Goal: Task Accomplishment & Management: Complete application form

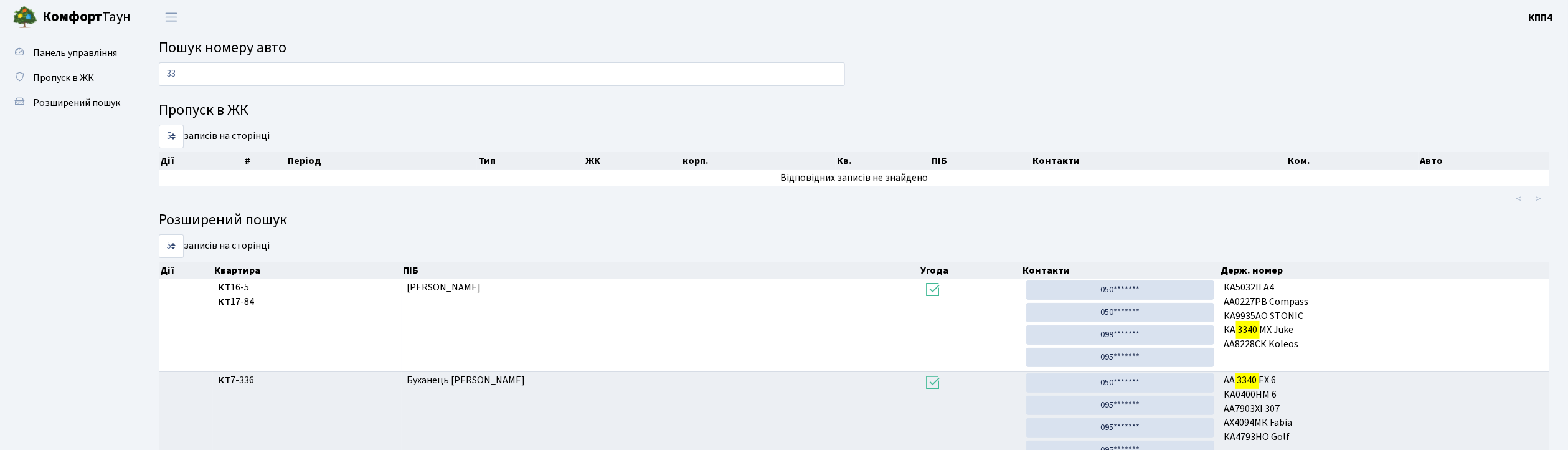
type input "3"
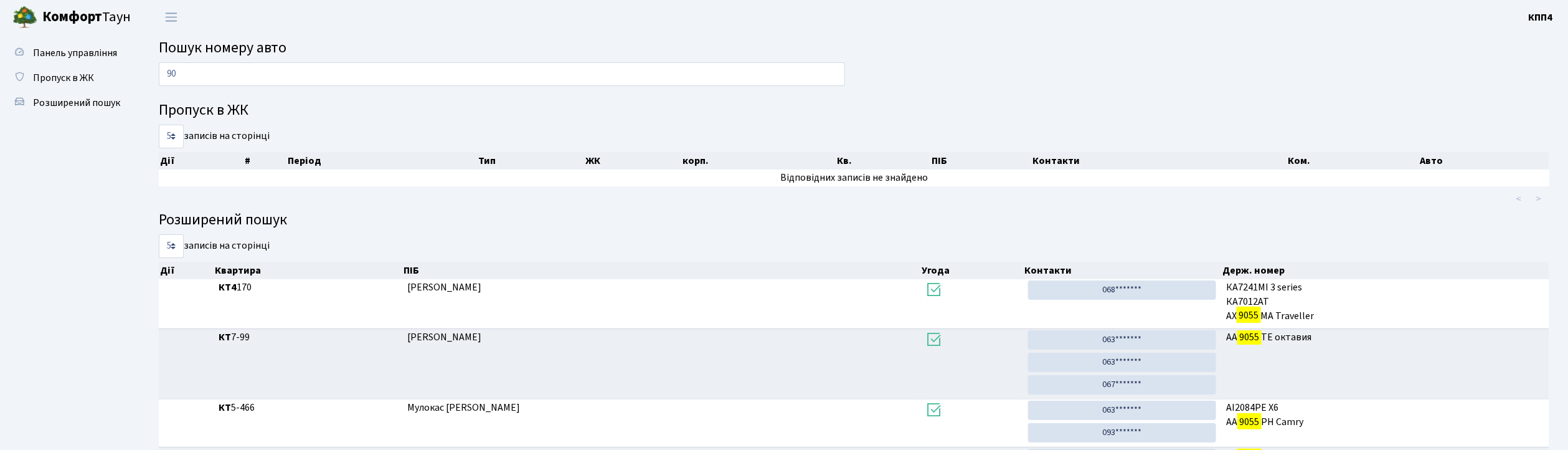
type input "9"
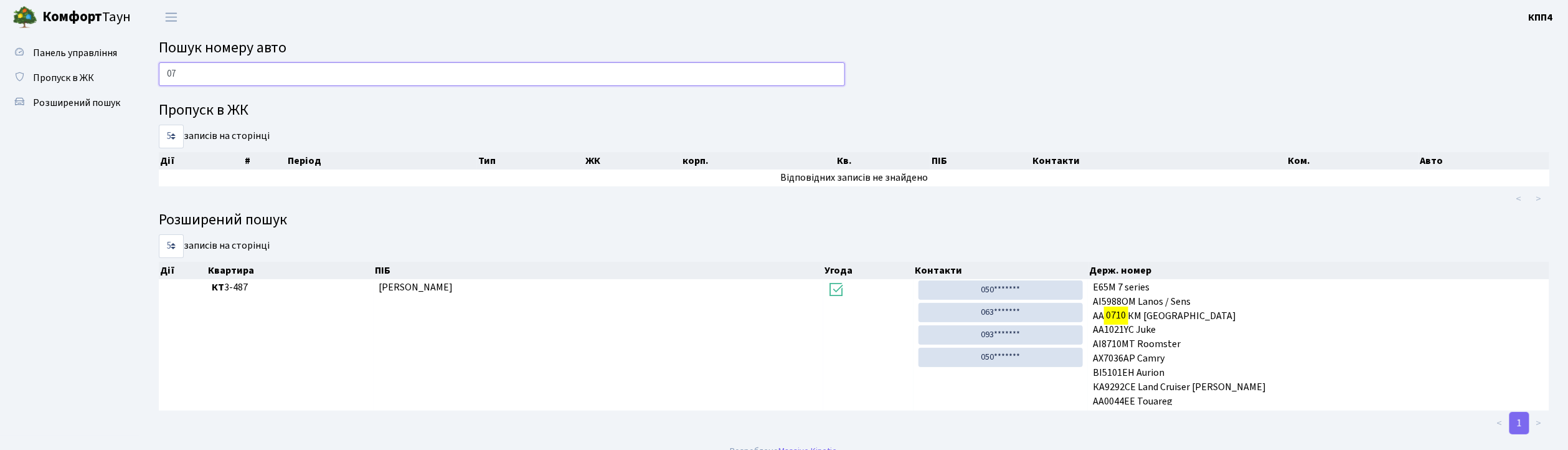
type input "0"
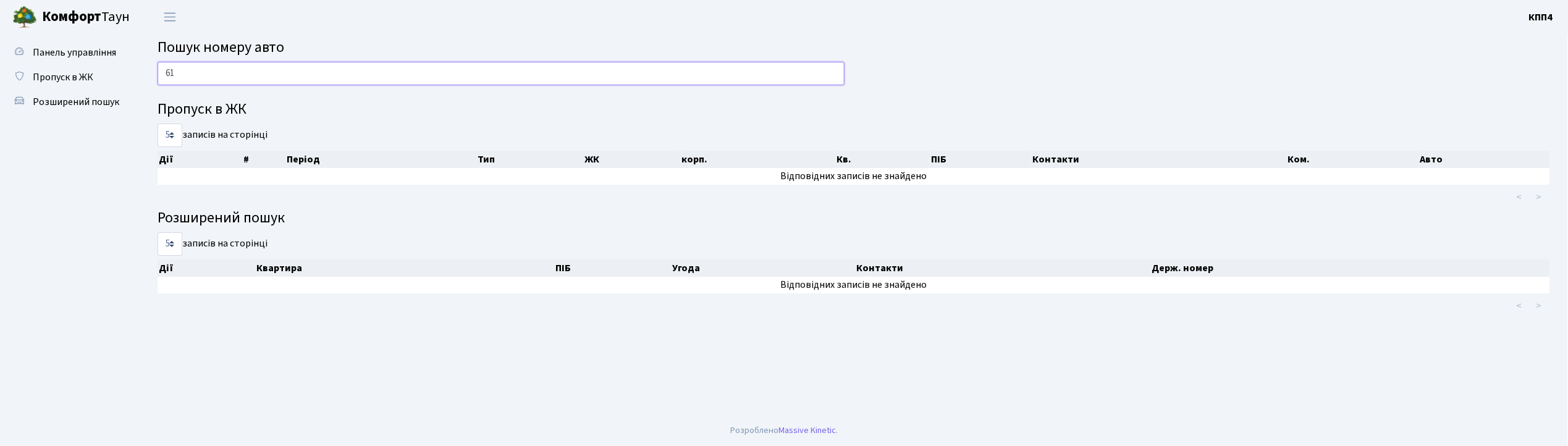
type input "6"
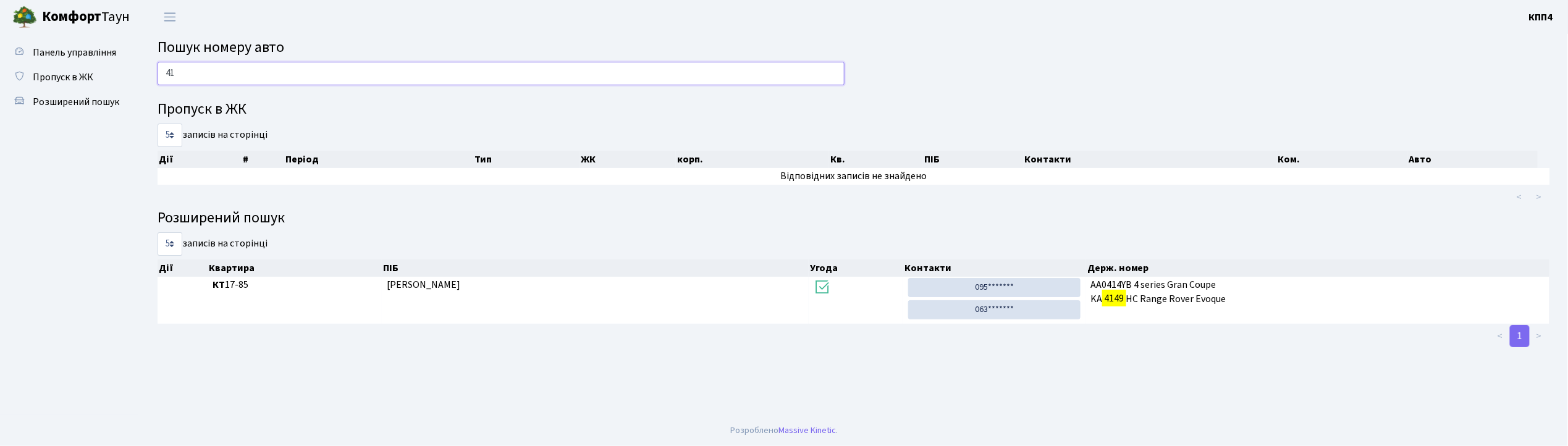
type input "4"
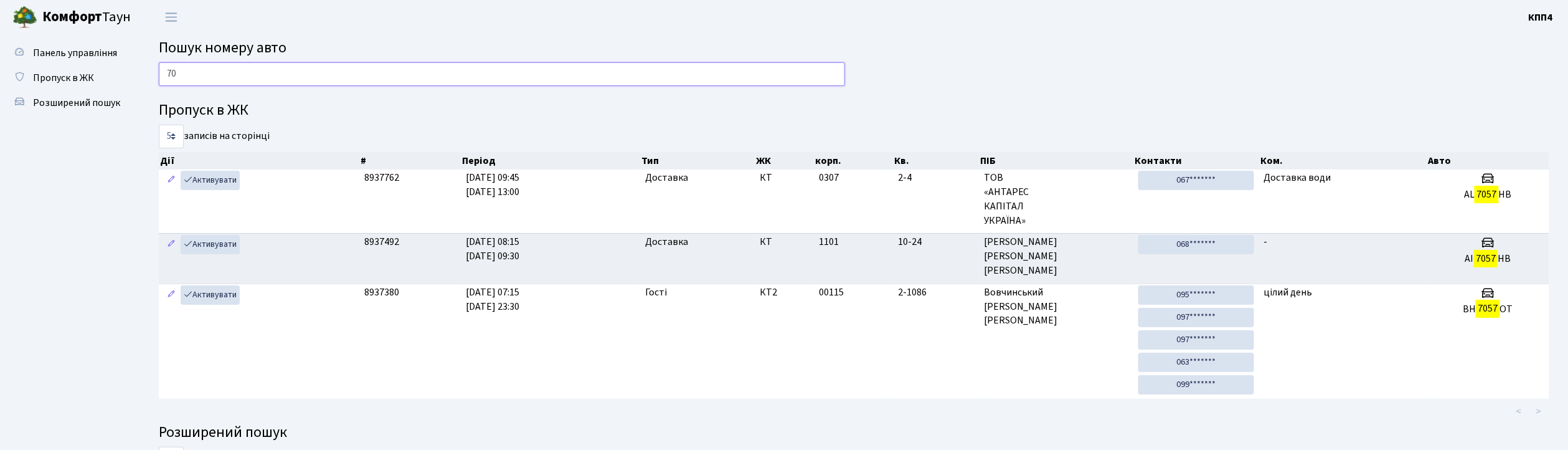
type input "7"
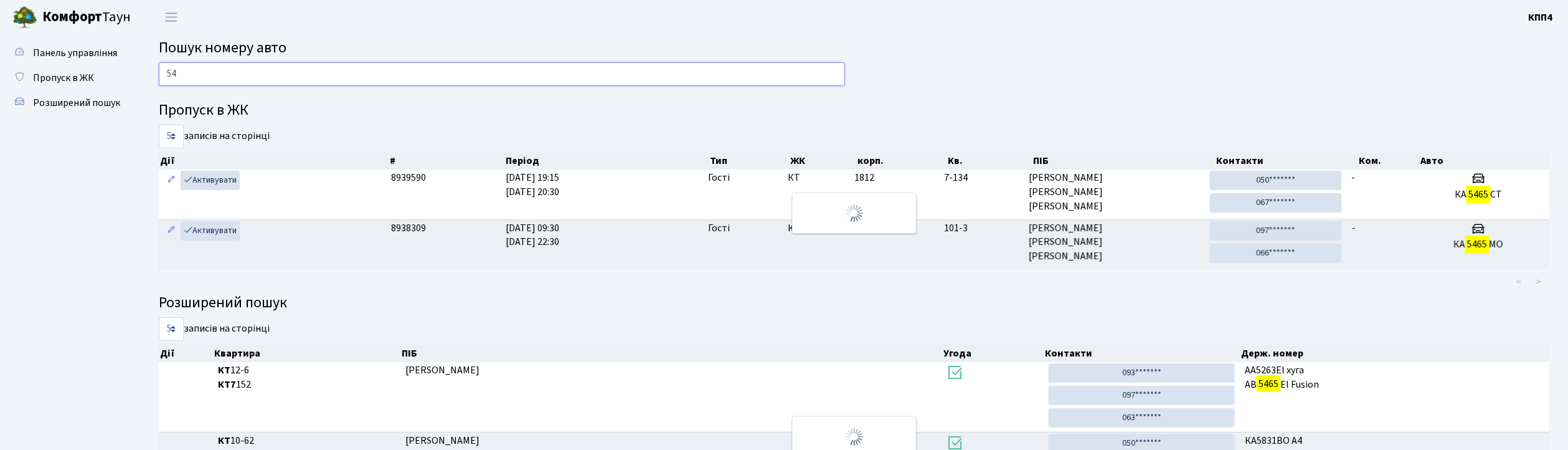
type input "5"
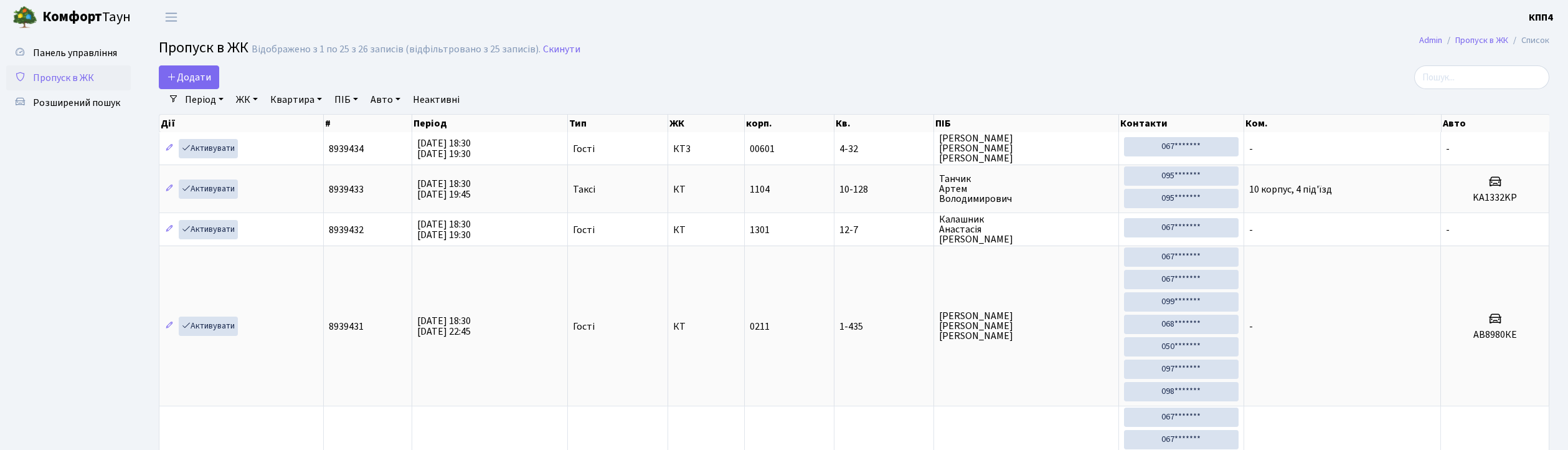
select select "25"
click at [193, 77] on span "Додати" at bounding box center [188, 76] width 44 height 14
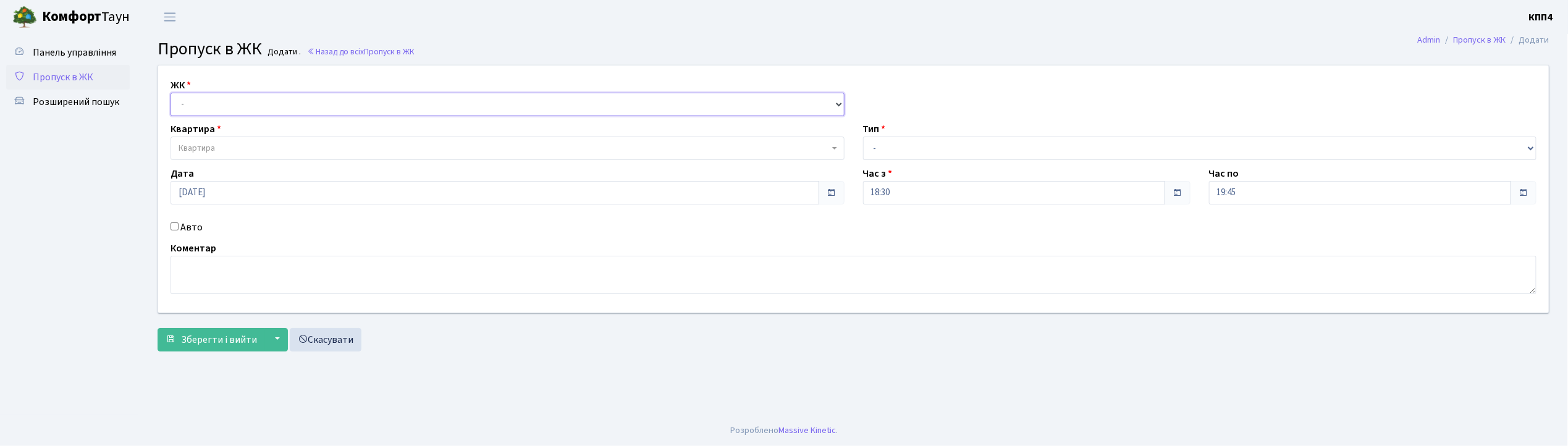
click at [213, 101] on select "- КТ, вул. Регенераторна, 4 КТ2, просп. [STREET_ADDRESS] [STREET_ADDRESS] [PERS…" at bounding box center [507, 104] width 674 height 23
select select "271"
click at [171, 93] on select "- КТ, вул. Регенераторна, 4 КТ2, просп. [STREET_ADDRESS] [STREET_ADDRESS] [PERS…" at bounding box center [507, 104] width 674 height 23
select select
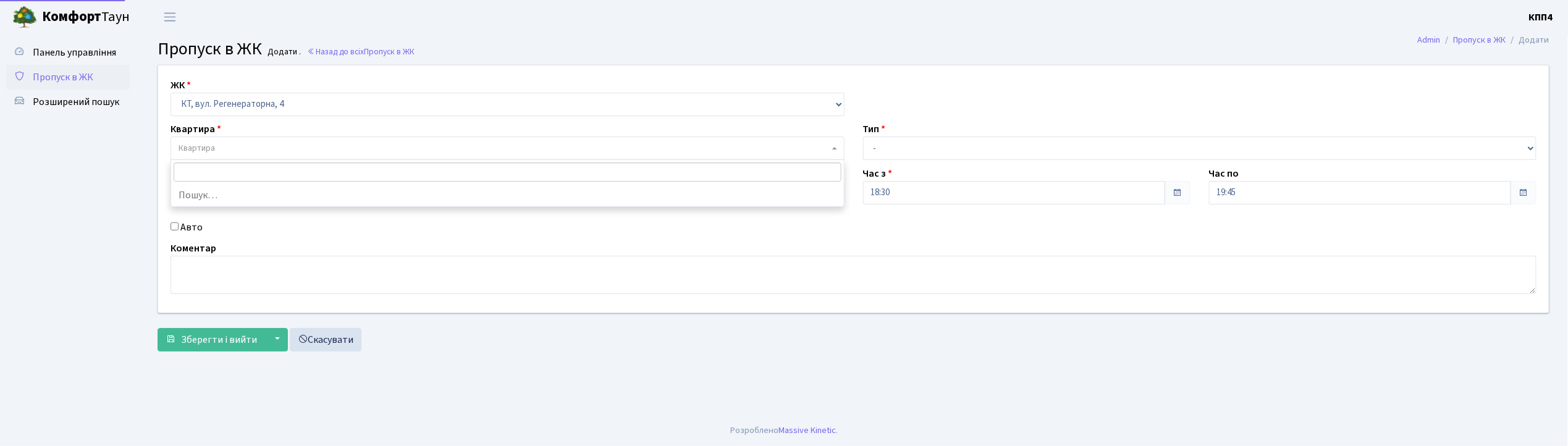
click at [208, 141] on span "Квартира" at bounding box center [507, 148] width 674 height 23
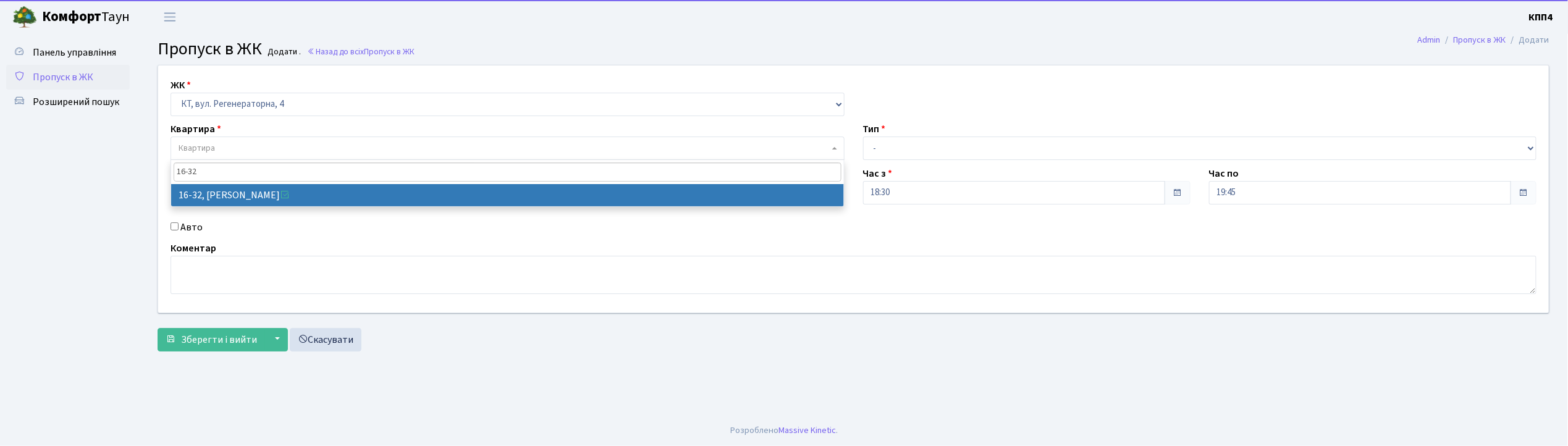
type input "16-32"
select select "8593"
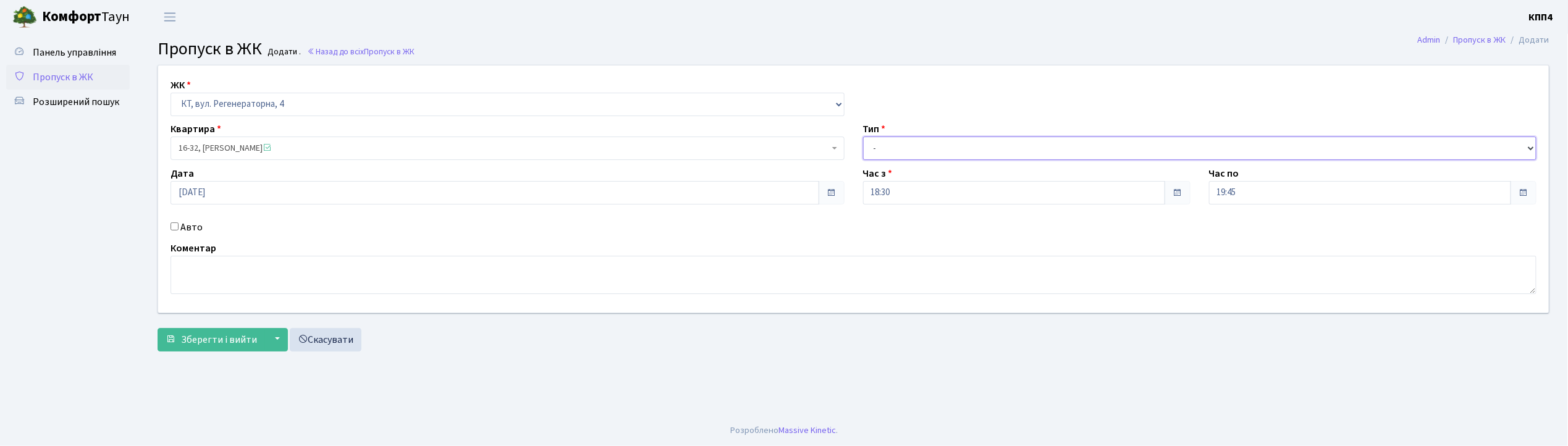
click at [886, 144] on select "- Доставка Таксі Гості Сервіс" at bounding box center [1200, 148] width 674 height 23
select select "1"
click at [863, 136] on select "- Доставка Таксі Гості Сервіс" at bounding box center [1200, 148] width 674 height 23
click at [199, 332] on button "Зберегти і вийти" at bounding box center [211, 339] width 107 height 23
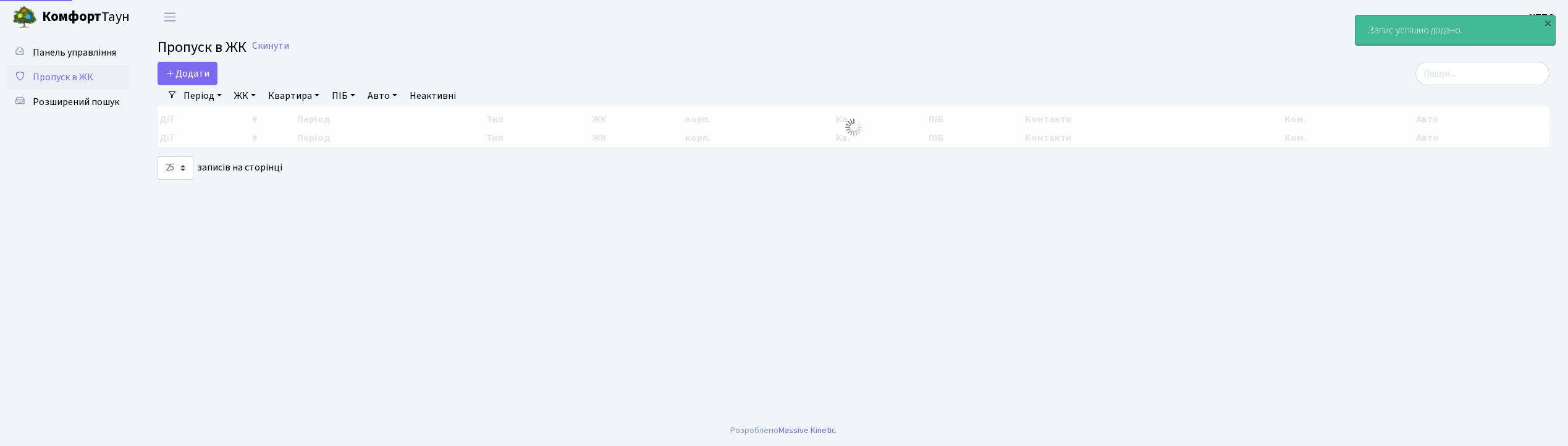
select select "25"
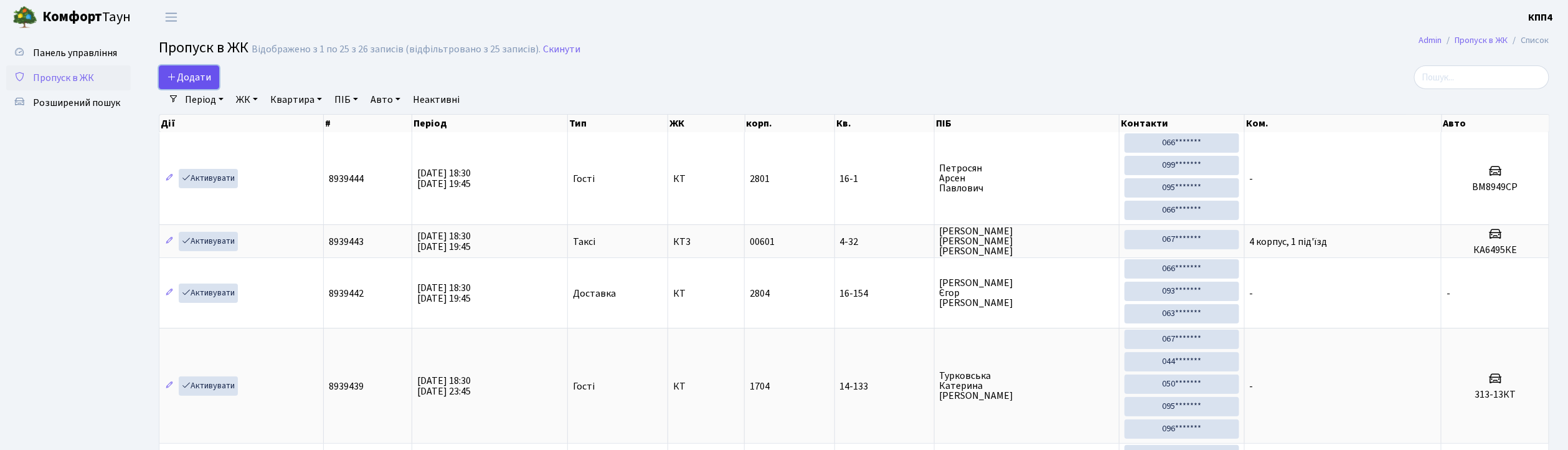
click at [212, 85] on link "Додати" at bounding box center [188, 77] width 60 height 23
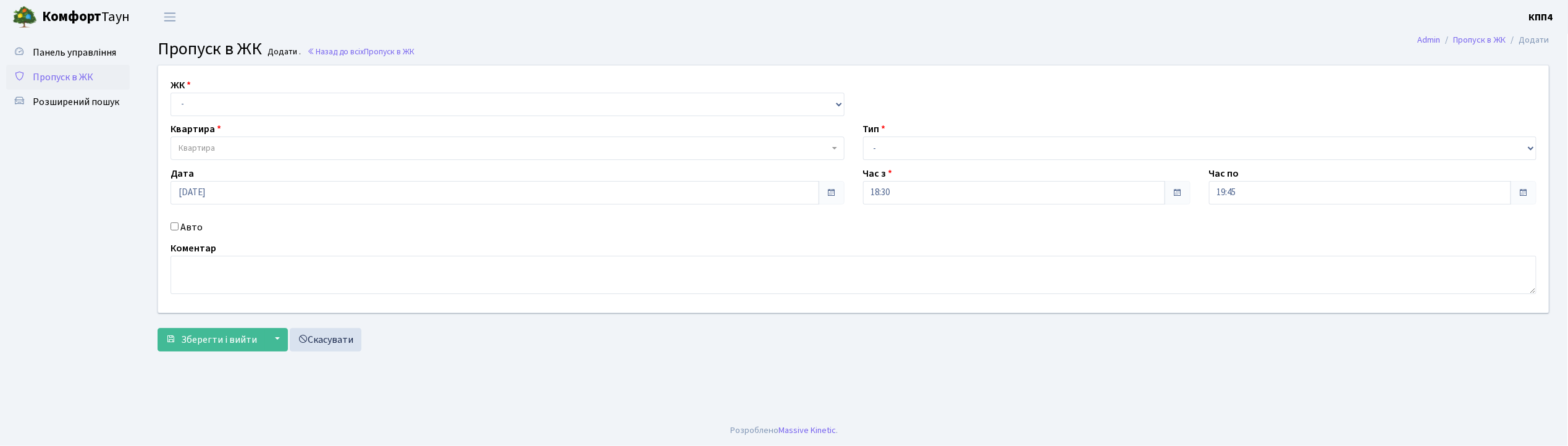
click at [173, 226] on input "Авто" at bounding box center [174, 226] width 8 height 8
checkbox input "true"
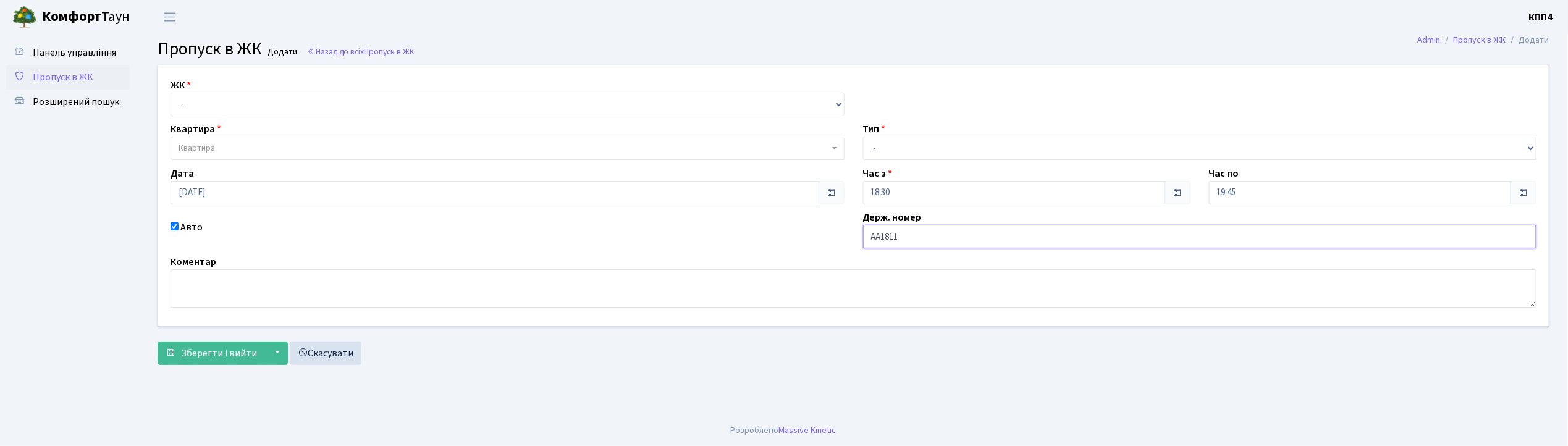
type input "АА1811ЕМ"
click at [234, 96] on select "- КТ, вул. Регенераторна, 4 КТ2, просп. [STREET_ADDRESS] [STREET_ADDRESS] [PERS…" at bounding box center [507, 104] width 674 height 23
select select "271"
click at [171, 93] on select "- КТ, вул. Регенераторна, 4 КТ2, просп. [STREET_ADDRESS] [STREET_ADDRESS] [PERS…" at bounding box center [507, 104] width 674 height 23
select select
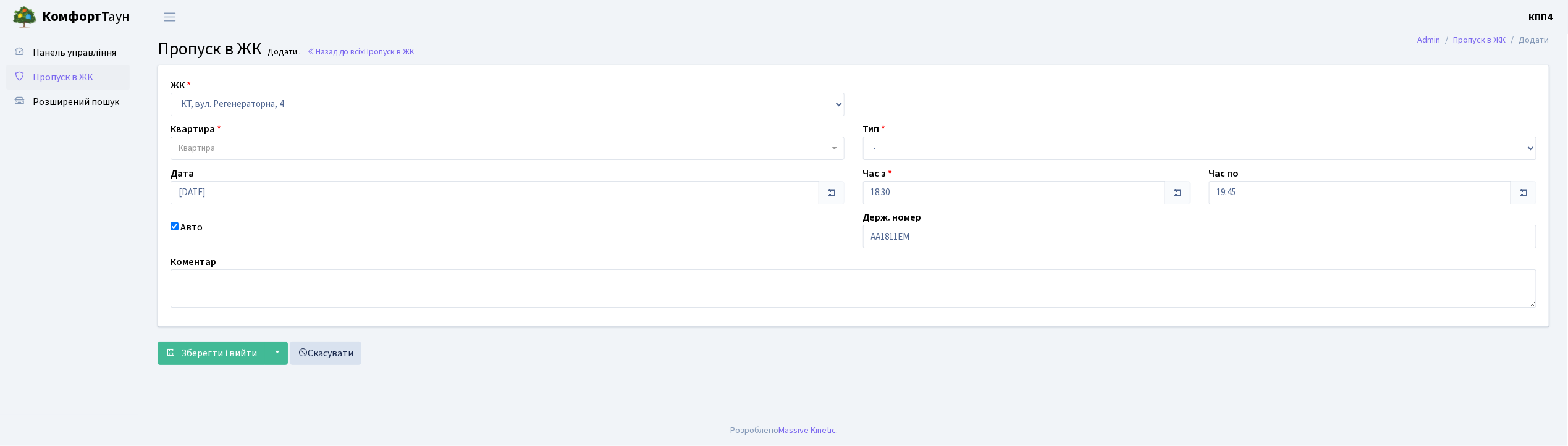
click at [226, 146] on span "Квартира" at bounding box center [504, 148] width 651 height 12
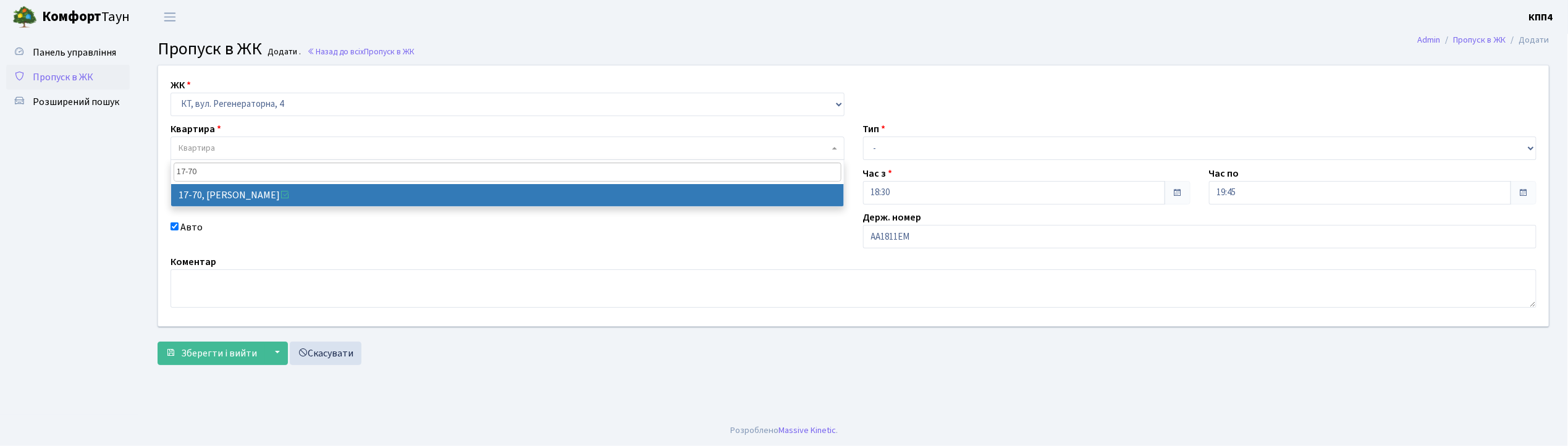
type input "17-70"
select select "9024"
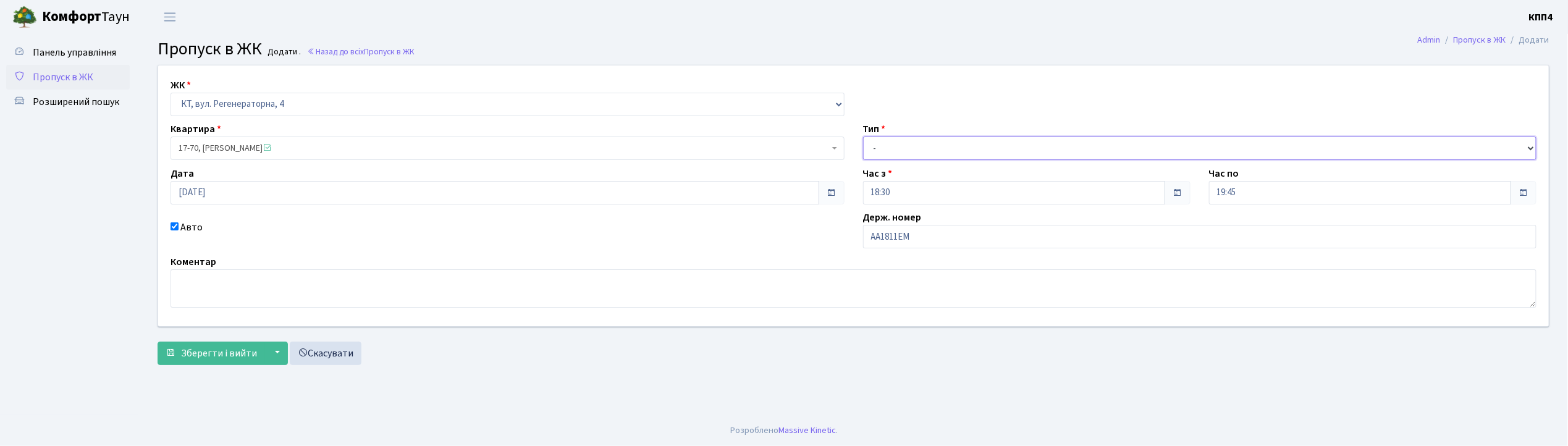
click at [880, 151] on select "- Доставка Таксі Гості Сервіс" at bounding box center [1200, 148] width 674 height 23
select select "2"
click at [863, 136] on select "- Доставка Таксі Гості Сервіс" at bounding box center [1200, 148] width 674 height 23
click at [204, 358] on span "Зберегти і вийти" at bounding box center [219, 352] width 76 height 13
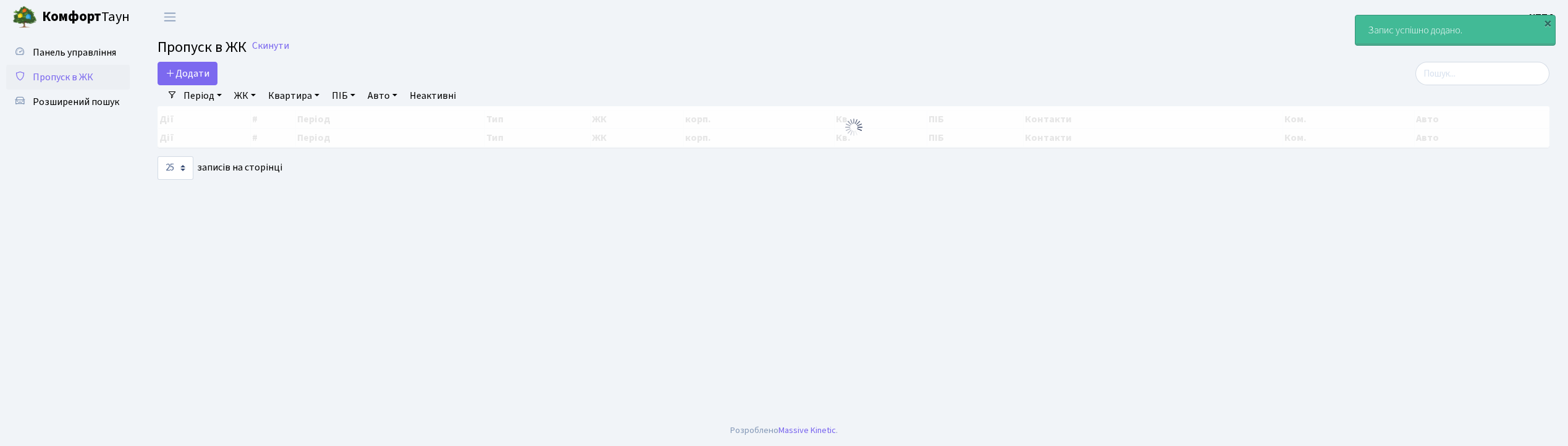
select select "25"
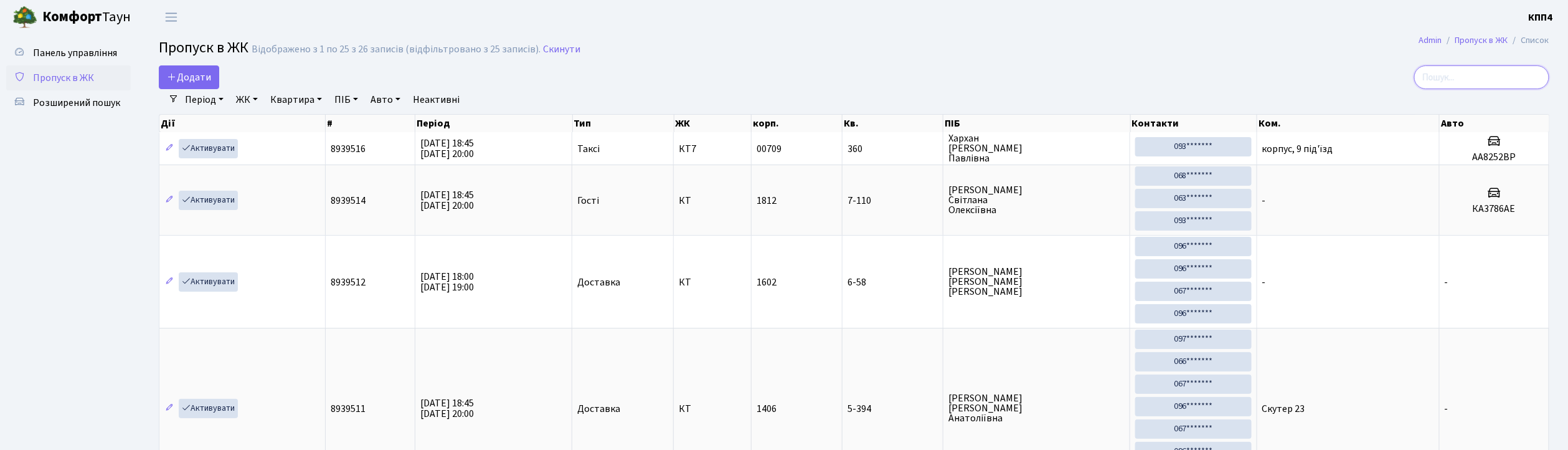
click at [1441, 80] on input "search" at bounding box center [1482, 77] width 135 height 23
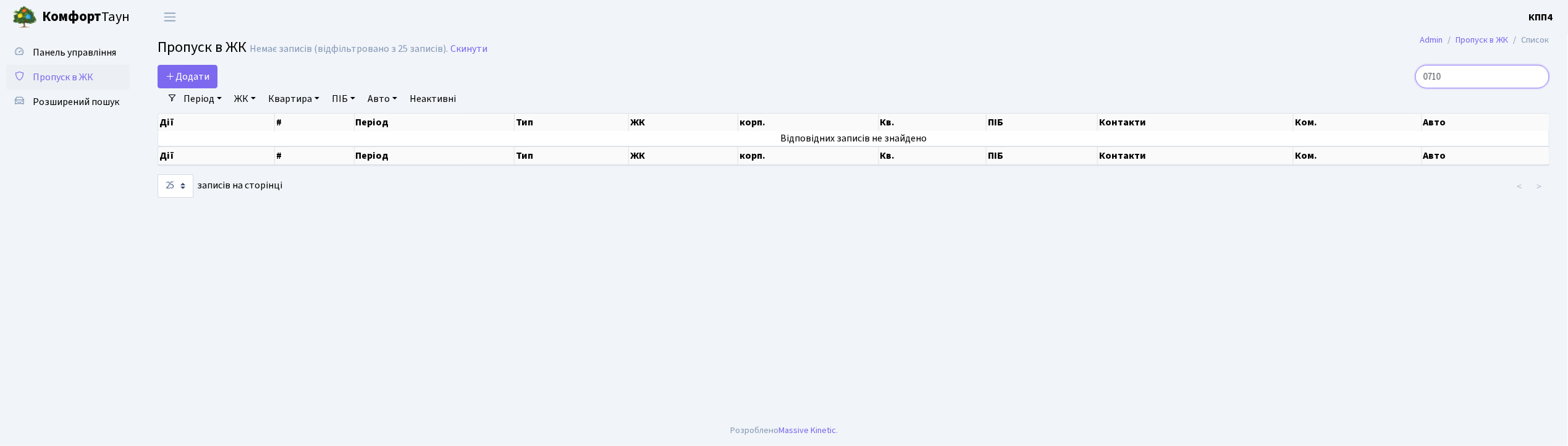
type input "0710"
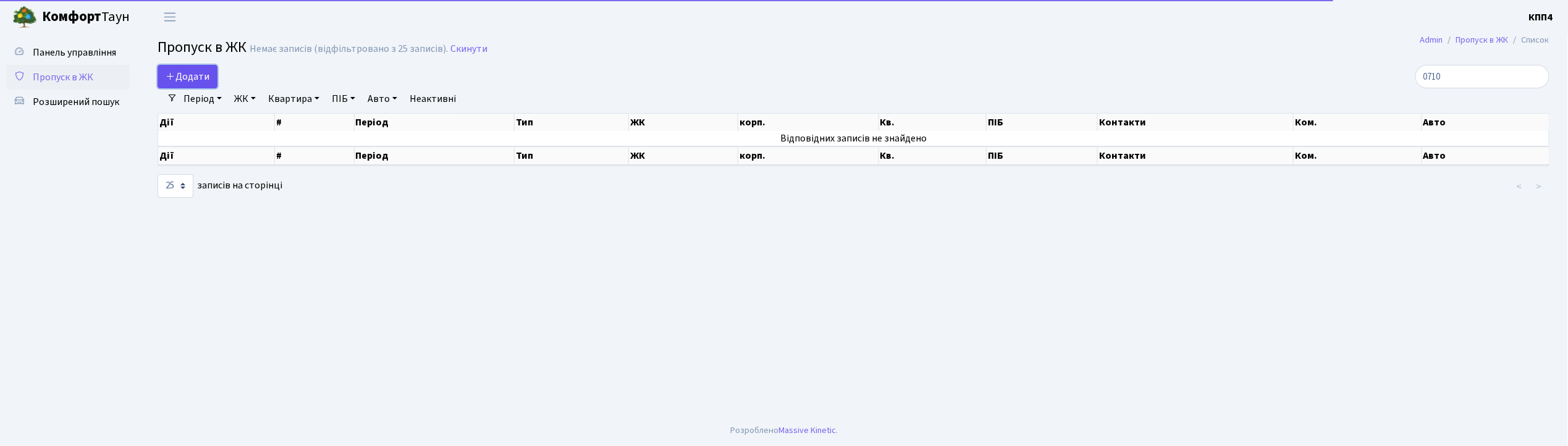
click at [204, 74] on span "Додати" at bounding box center [187, 76] width 44 height 13
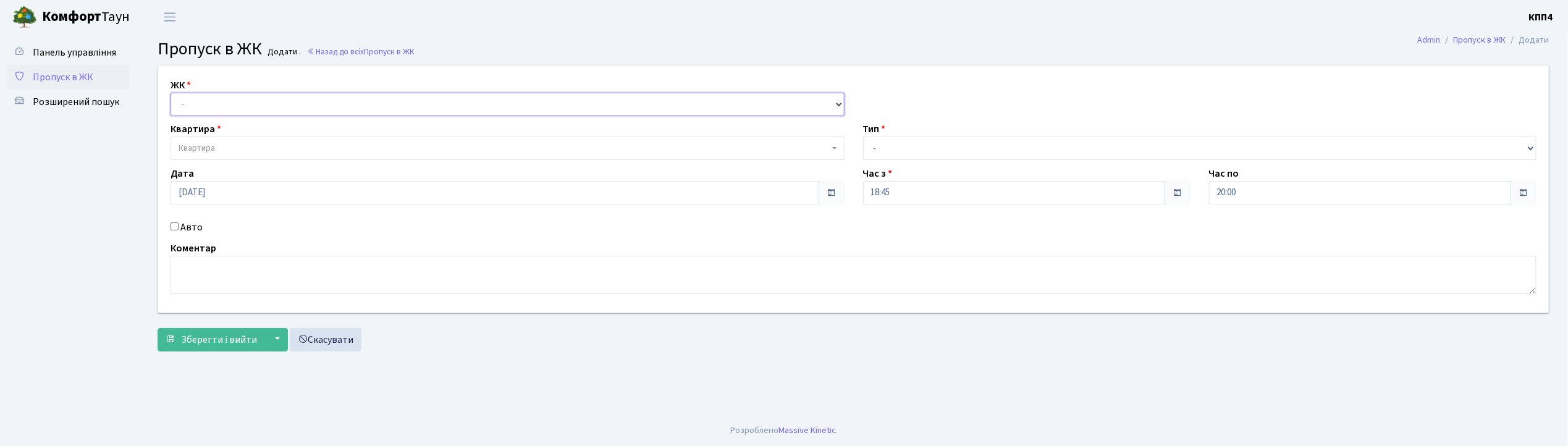
click at [203, 107] on select "- КТ, вул. Регенераторна, 4 КТ2, просп. Соборності, 17 КТ3, вул. Березнева, 16 …" at bounding box center [507, 104] width 674 height 23
select select "271"
click at [171, 93] on select "- КТ, вул. Регенераторна, 4 КТ2, просп. Соборності, 17 КТ3, вул. Березнева, 16 …" at bounding box center [507, 104] width 674 height 23
select select
click at [207, 145] on span "Квартира" at bounding box center [196, 148] width 37 height 12
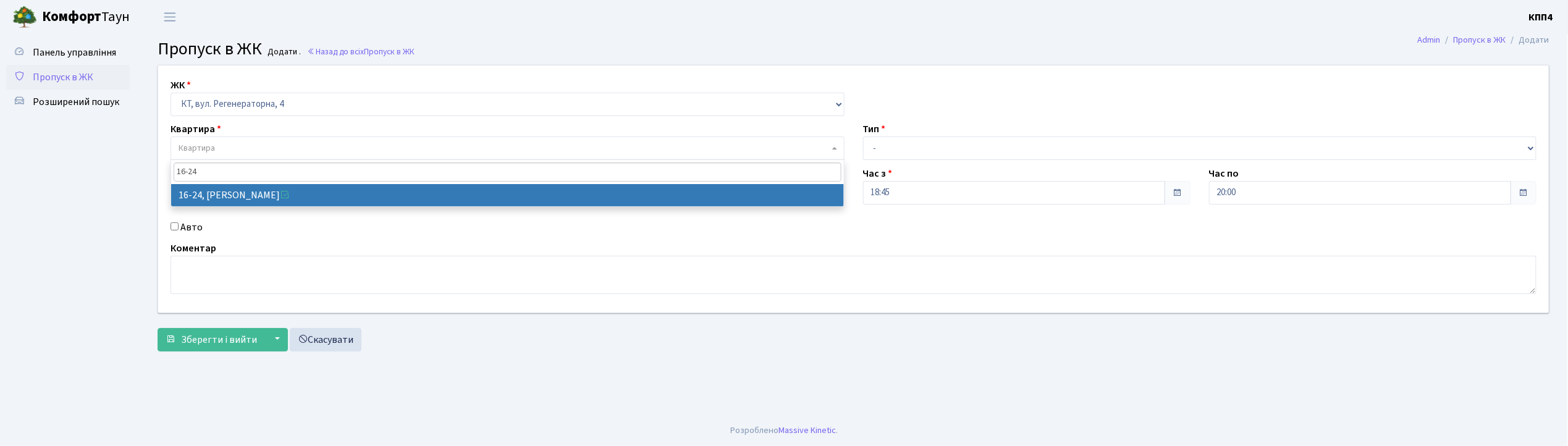
type input "16-24"
select select "8585"
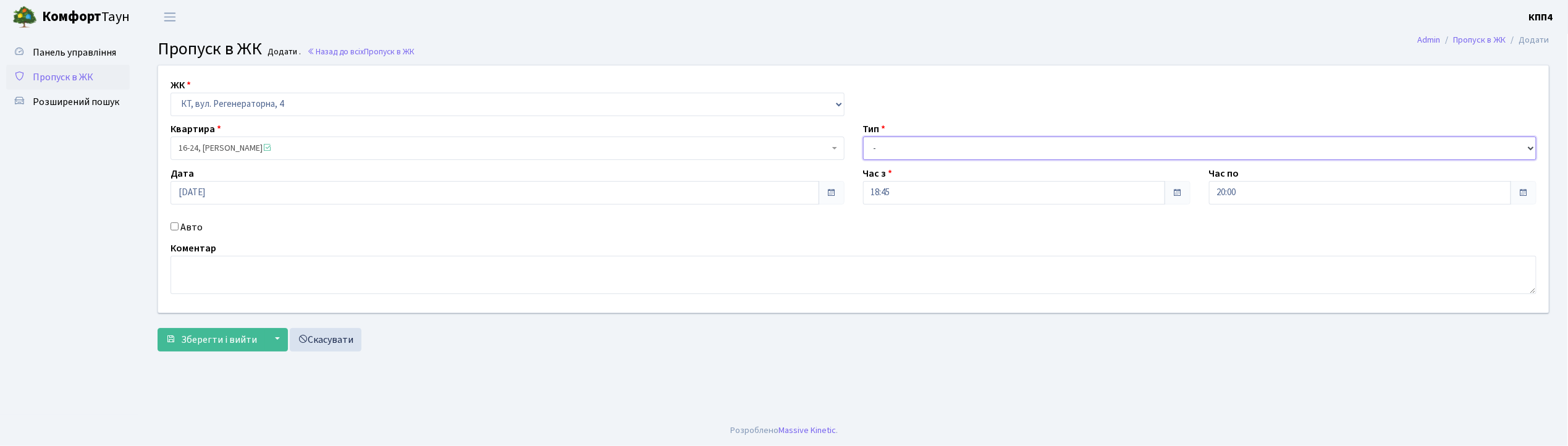
click at [915, 152] on select "- Доставка Таксі Гості Сервіс" at bounding box center [1200, 148] width 674 height 23
select select "3"
click at [863, 136] on select "- Доставка Таксі Гості Сервіс" at bounding box center [1200, 148] width 674 height 23
drag, startPoint x: 222, startPoint y: 332, endPoint x: 255, endPoint y: 297, distance: 48.1
click at [223, 332] on button "Зберегти і вийти" at bounding box center [211, 339] width 107 height 23
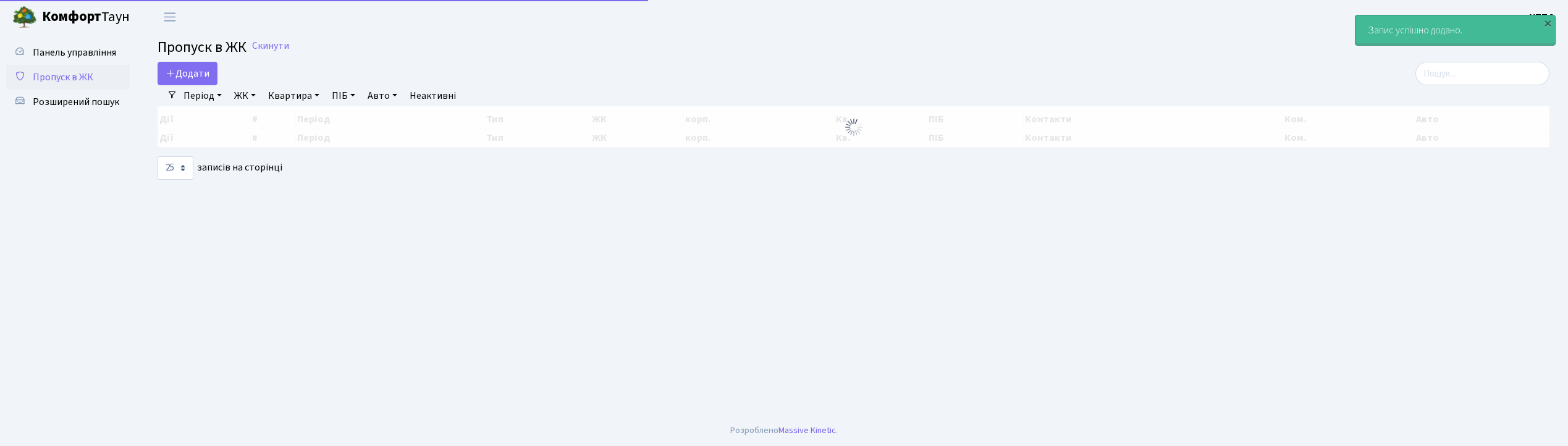
select select "25"
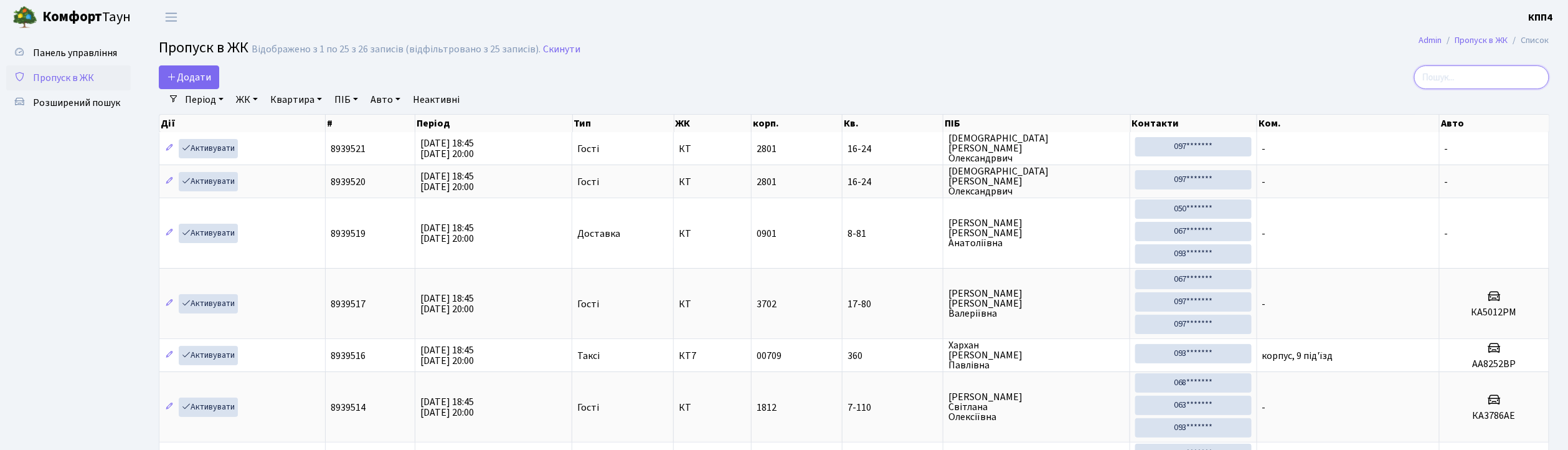
click at [1474, 80] on input "search" at bounding box center [1482, 77] width 135 height 23
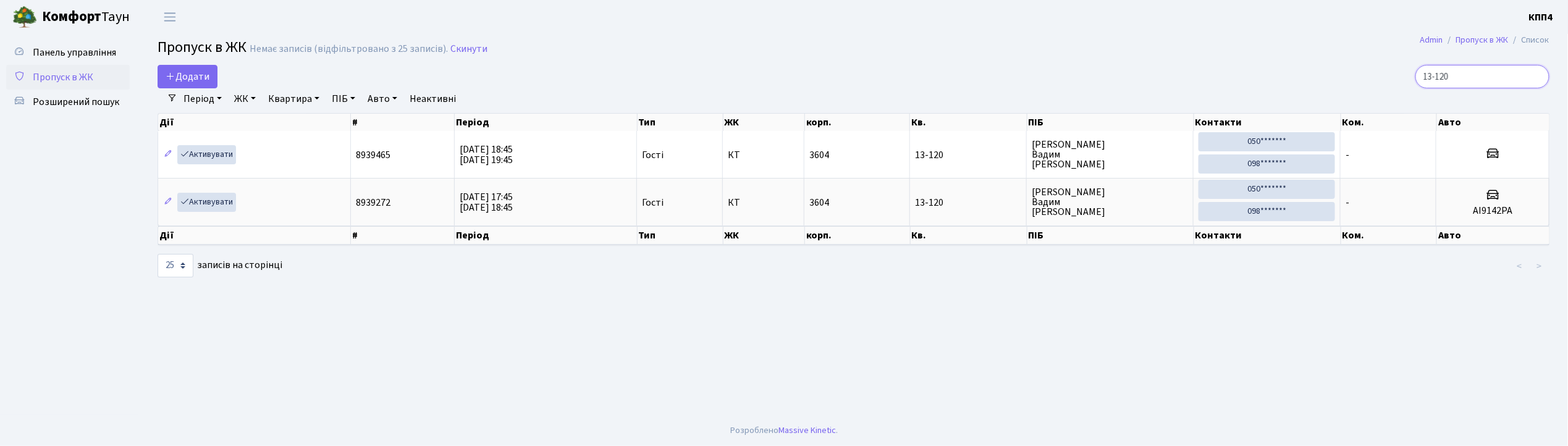
type input "13-120"
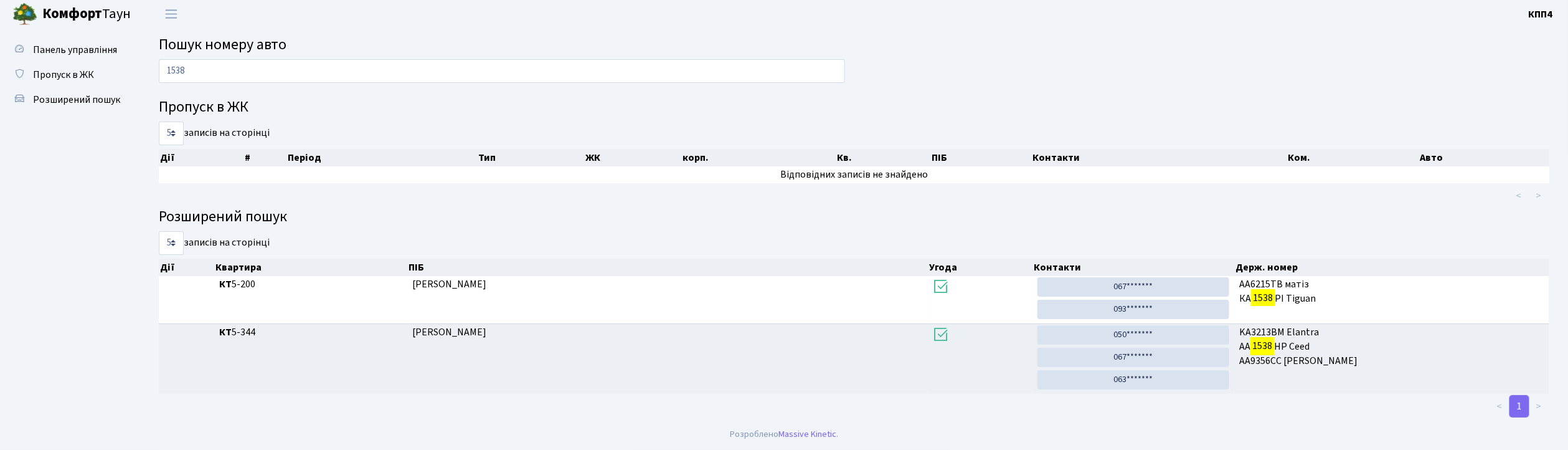
scroll to position [5, 0]
click at [444, 76] on input "1538" at bounding box center [501, 71] width 686 height 23
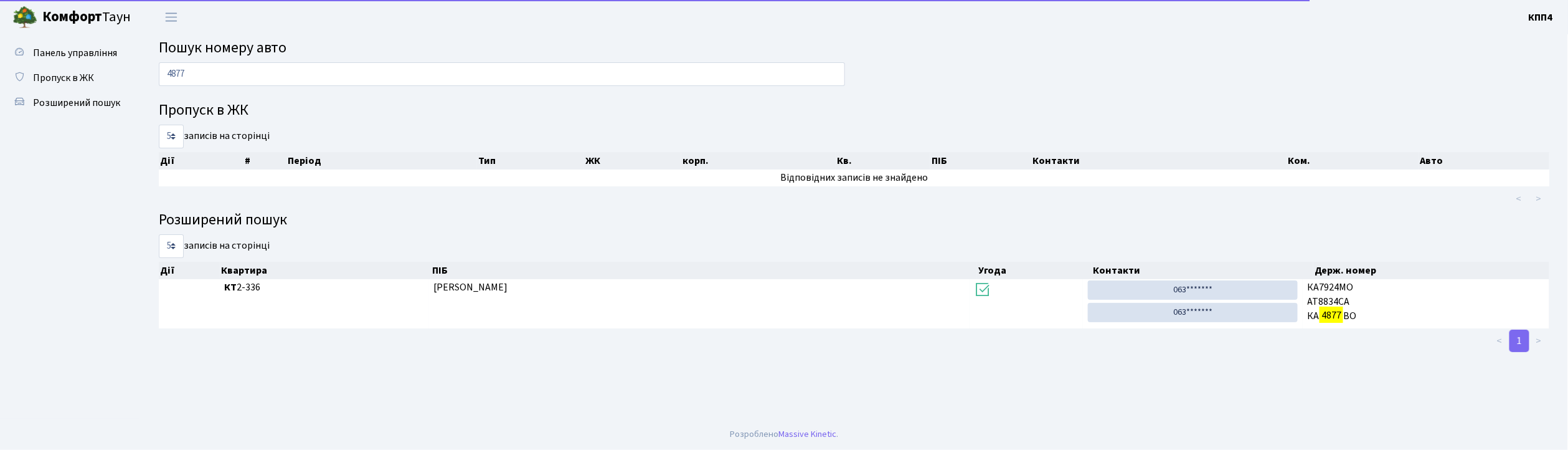
scroll to position [0, 0]
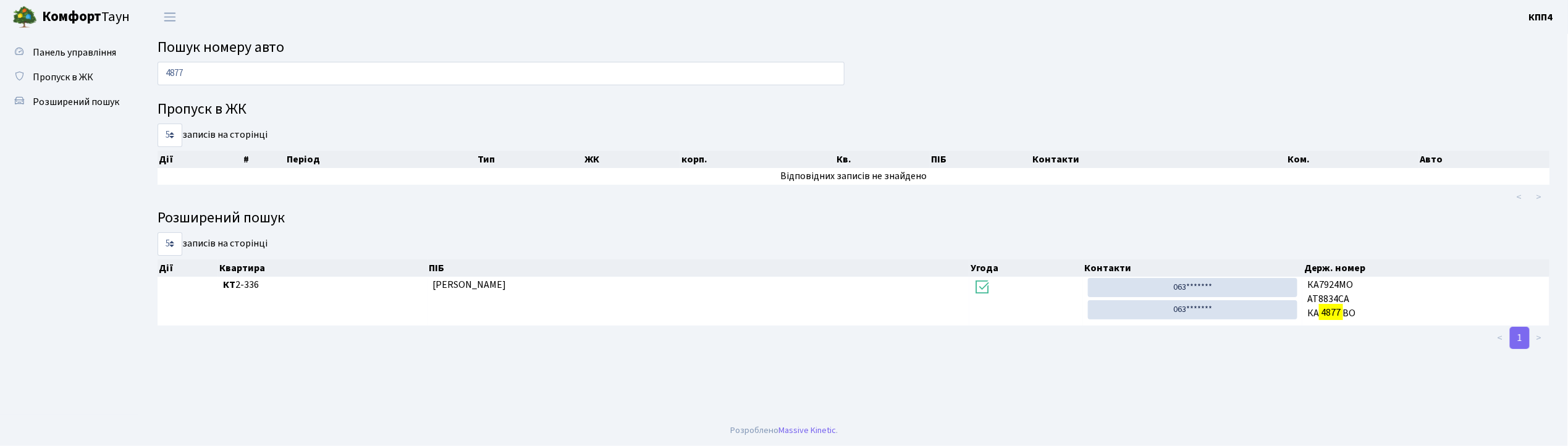
click at [248, 63] on input "4877" at bounding box center [500, 73] width 687 height 23
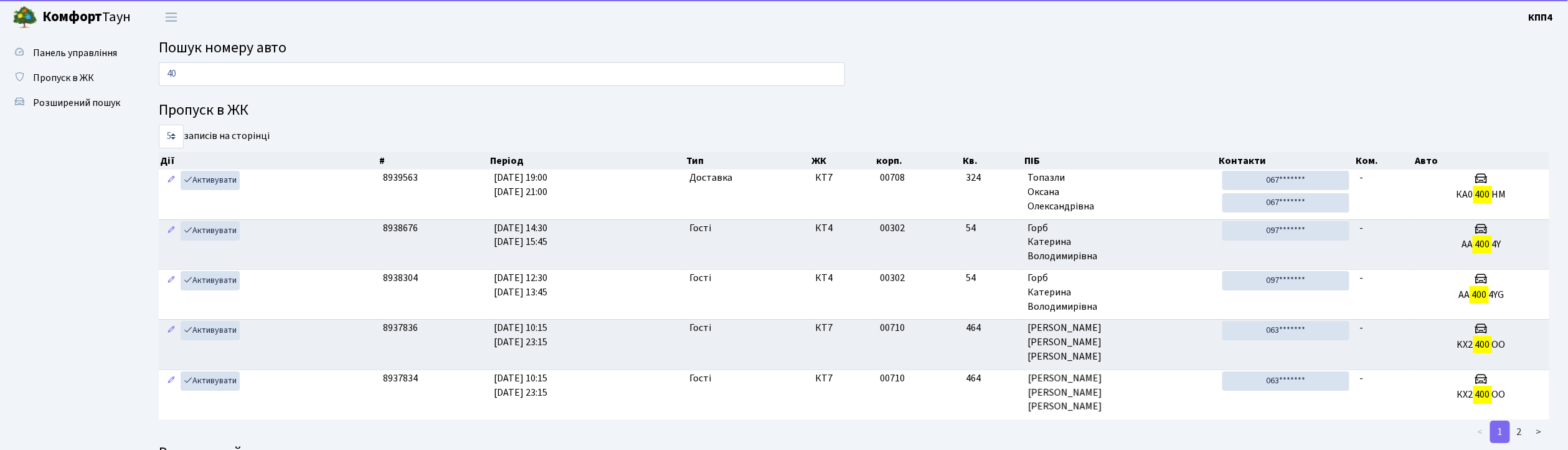
type input "4"
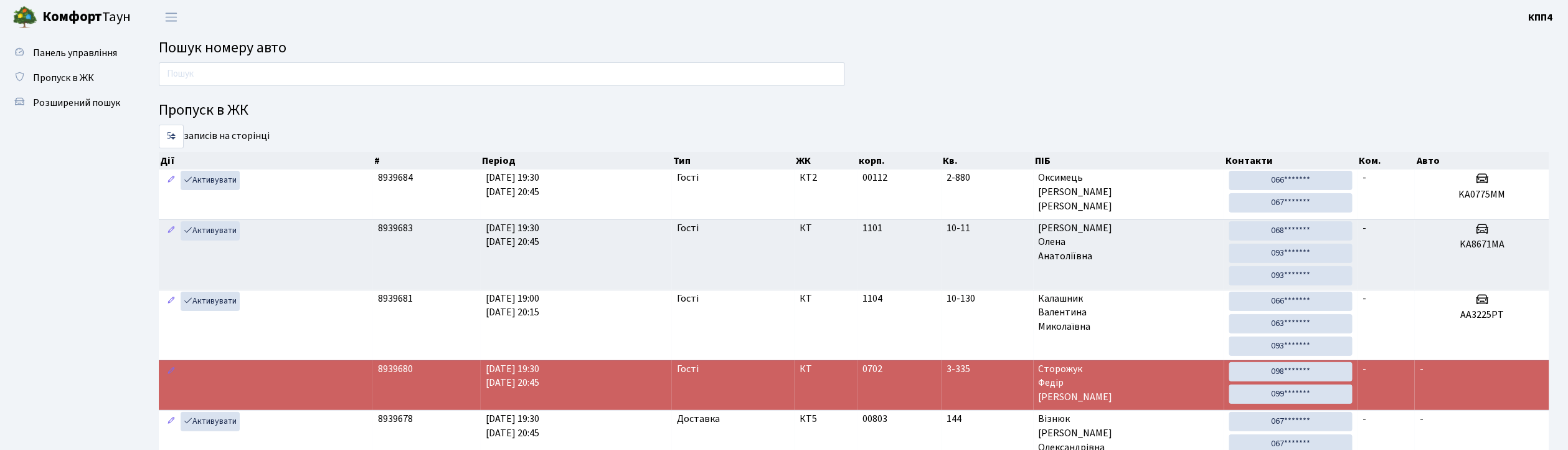
click at [266, 83] on input "text" at bounding box center [501, 74] width 686 height 23
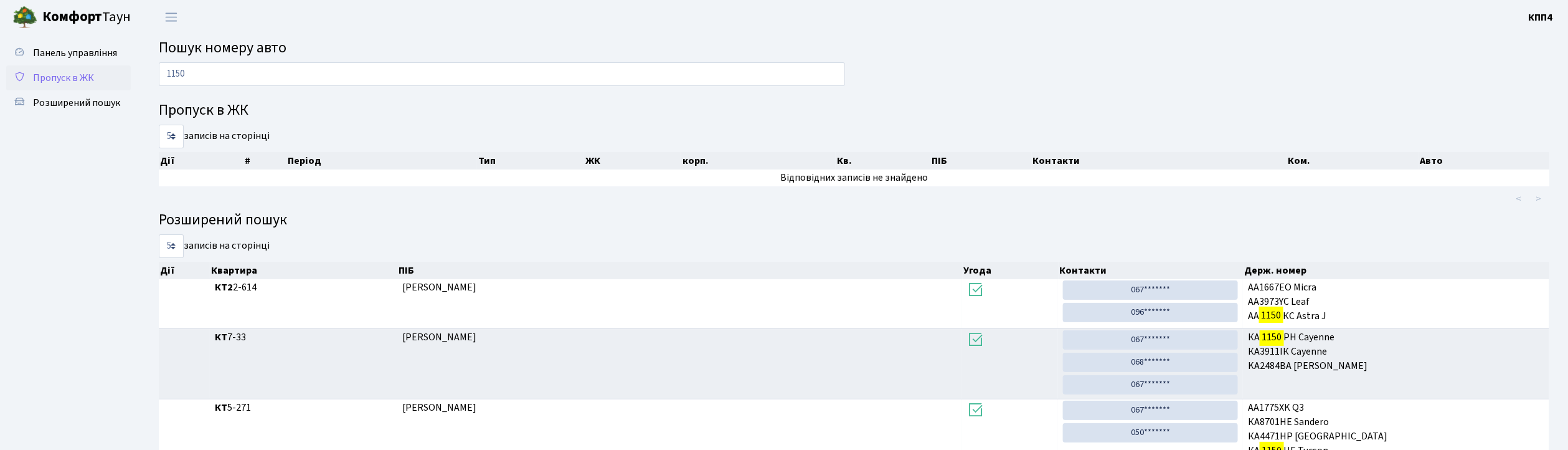
type input "1150"
click at [59, 84] on span "Пропуск в ЖК" at bounding box center [64, 77] width 61 height 14
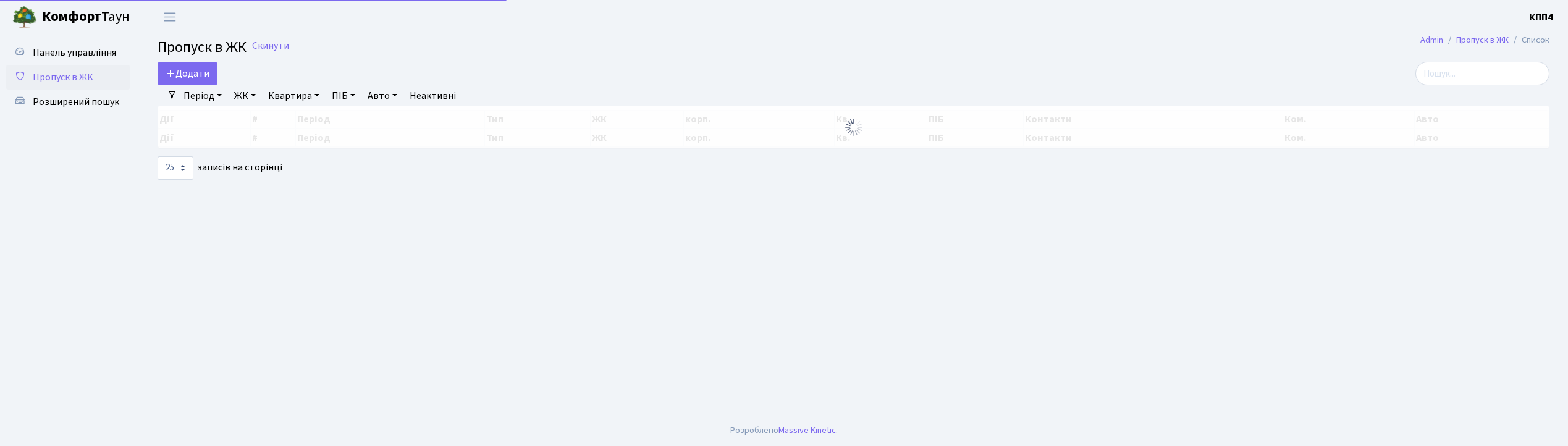
select select "25"
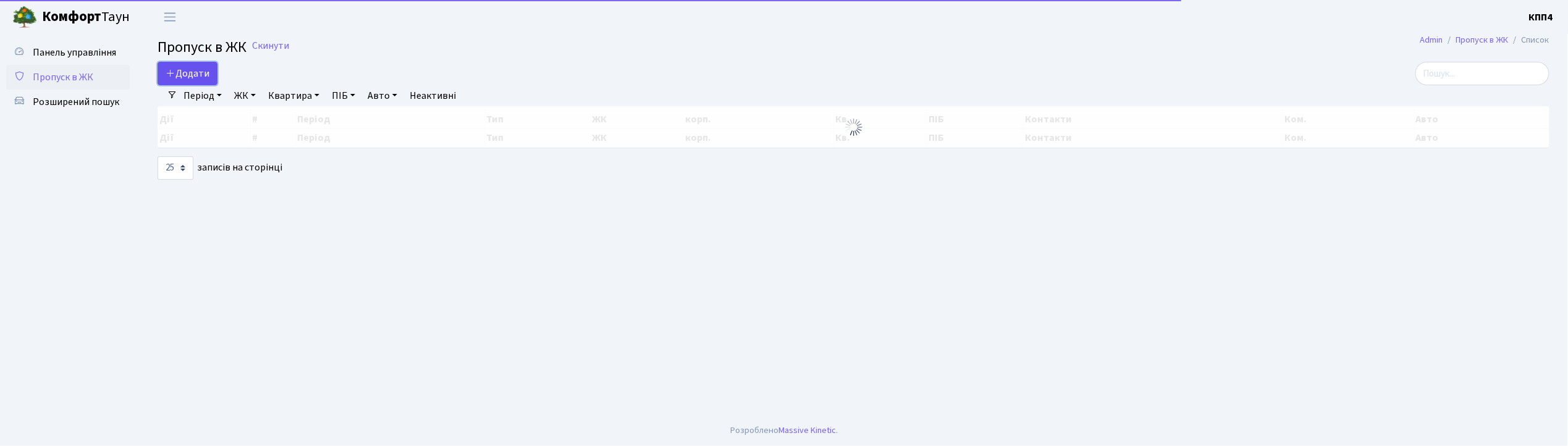
click at [179, 65] on link "Додати" at bounding box center [187, 73] width 60 height 23
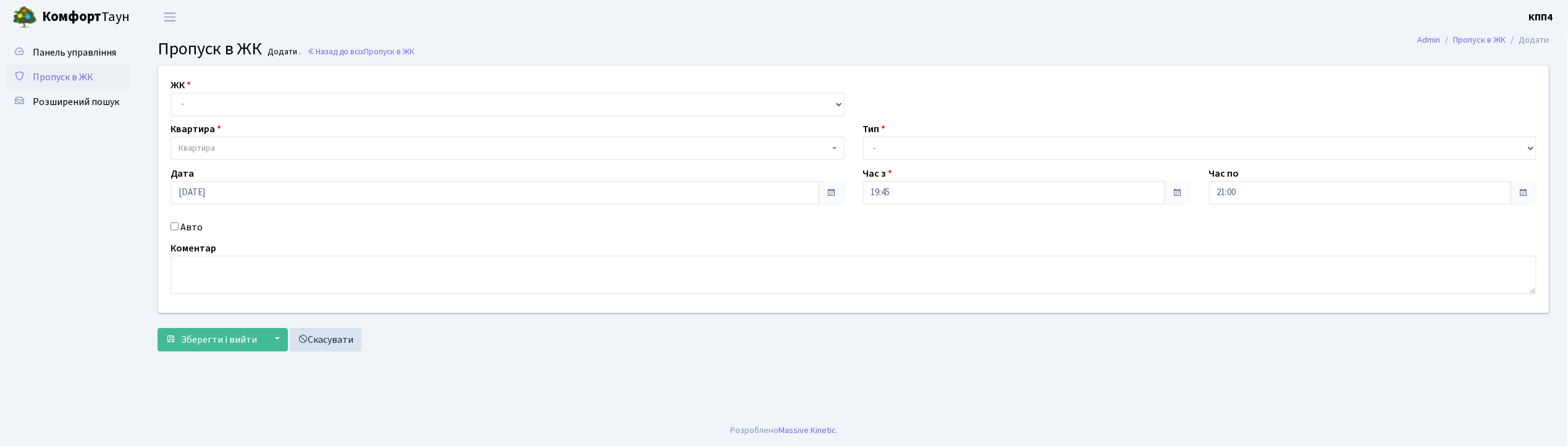
select select "271"
click at [171, 93] on select "- КТ, вул. Регенераторна, 4 КТ2, просп. [STREET_ADDRESS] [STREET_ADDRESS] [PERS…" at bounding box center [507, 104] width 674 height 23
select select
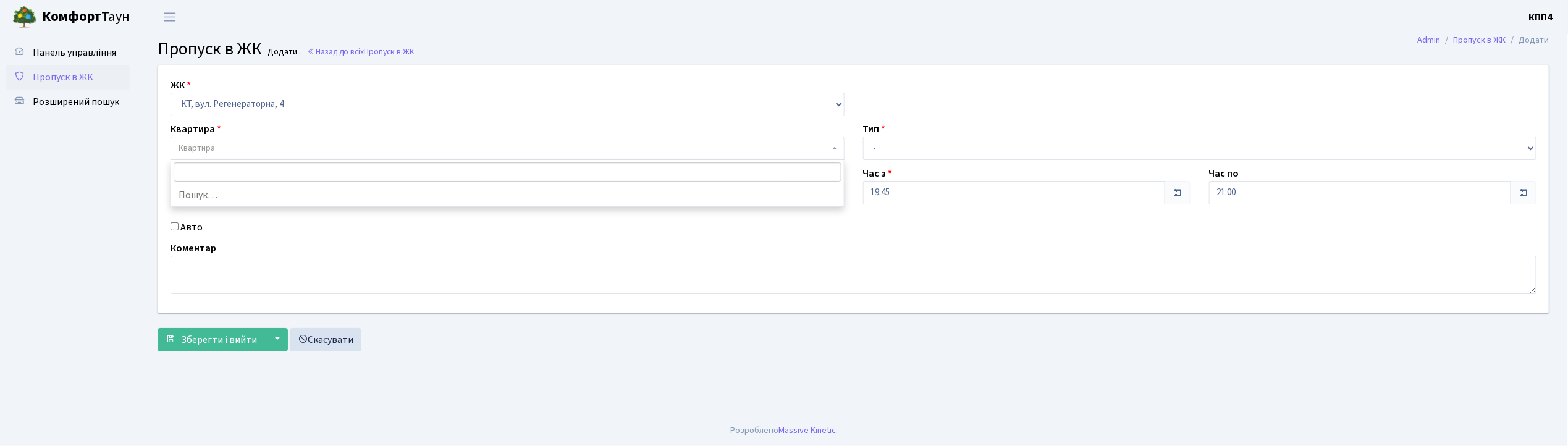
click at [226, 137] on span "Квартира" at bounding box center [507, 148] width 674 height 23
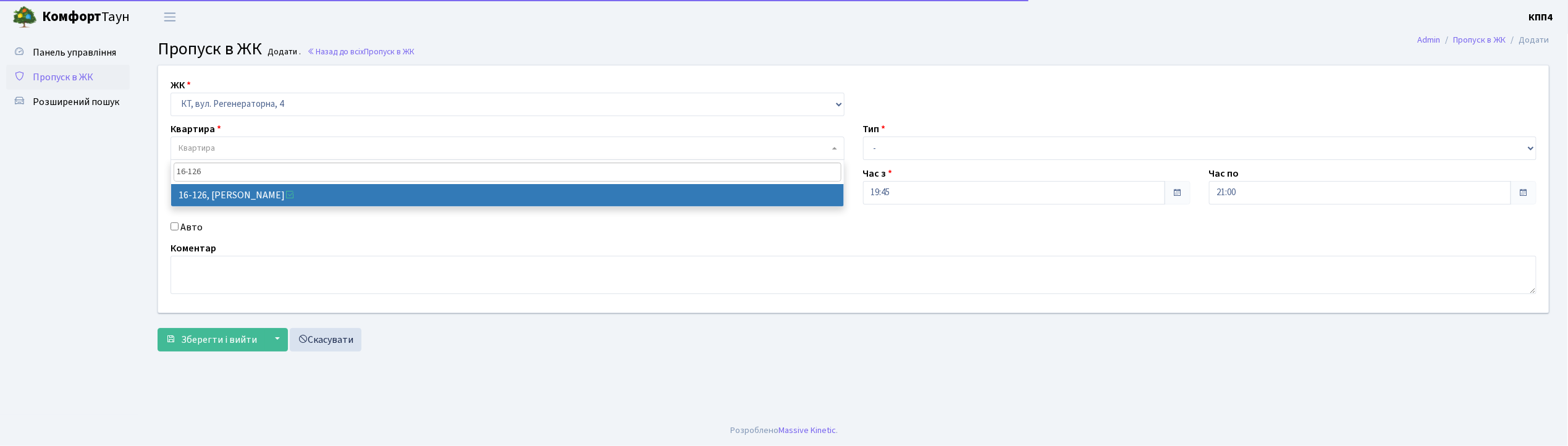
type input "16-126"
select select "8687"
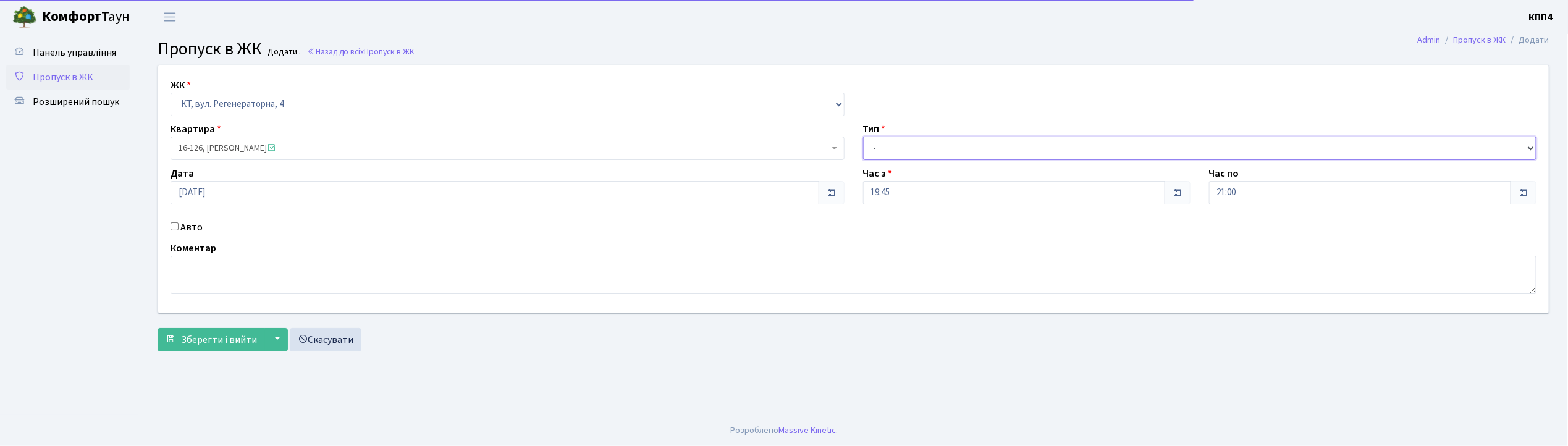
drag, startPoint x: 904, startPoint y: 152, endPoint x: 902, endPoint y: 160, distance: 8.2
click at [904, 152] on select "- Доставка Таксі Гості Сервіс" at bounding box center [1200, 148] width 674 height 23
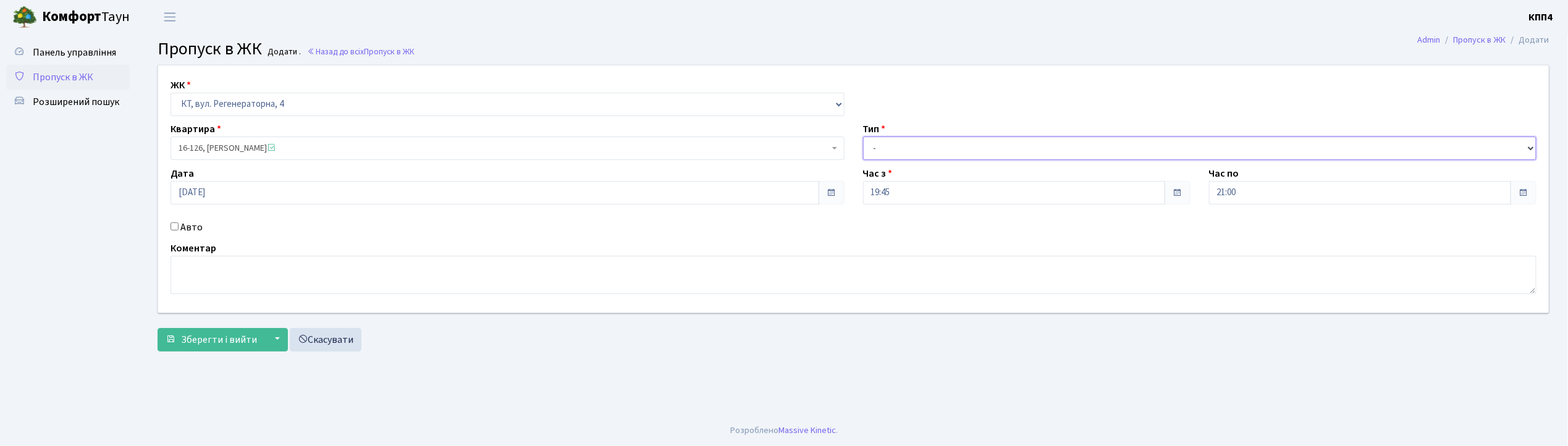
select select "1"
click at [863, 136] on select "- Доставка Таксі Гості Сервіс" at bounding box center [1200, 148] width 674 height 23
click at [196, 334] on span "Зберегти і вийти" at bounding box center [219, 339] width 76 height 13
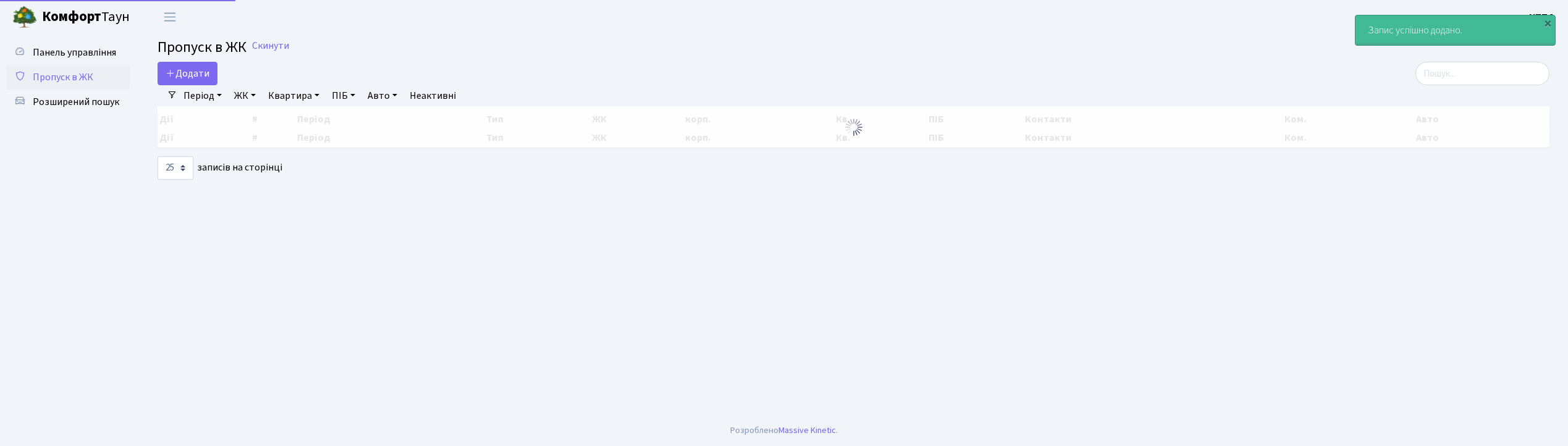
select select "25"
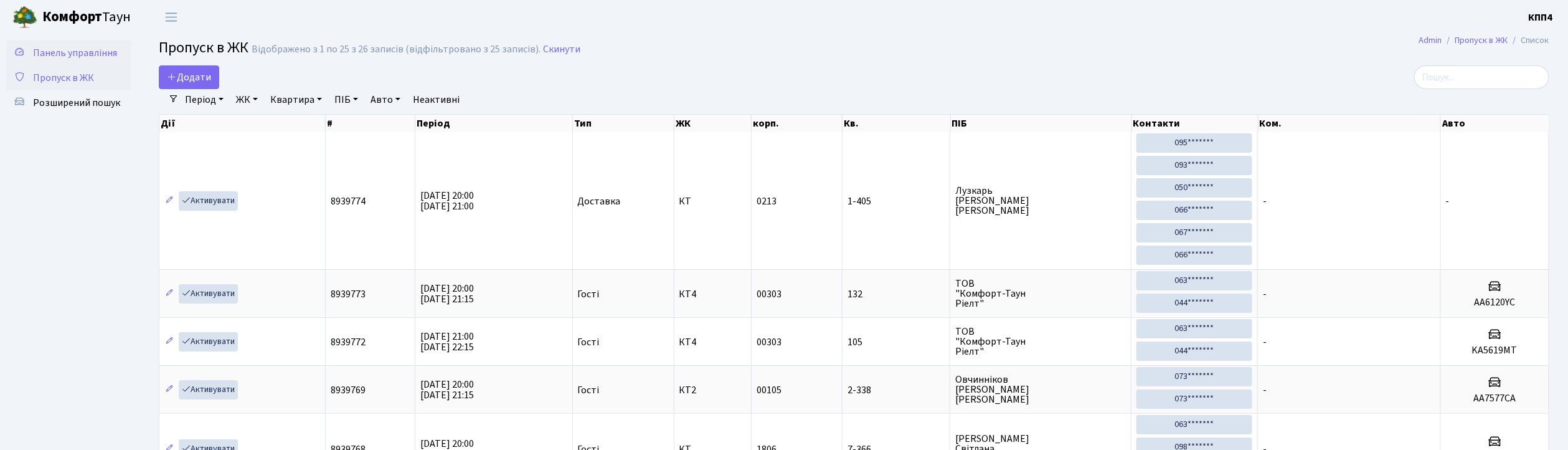
click at [52, 58] on span "Панель управління" at bounding box center [75, 52] width 84 height 14
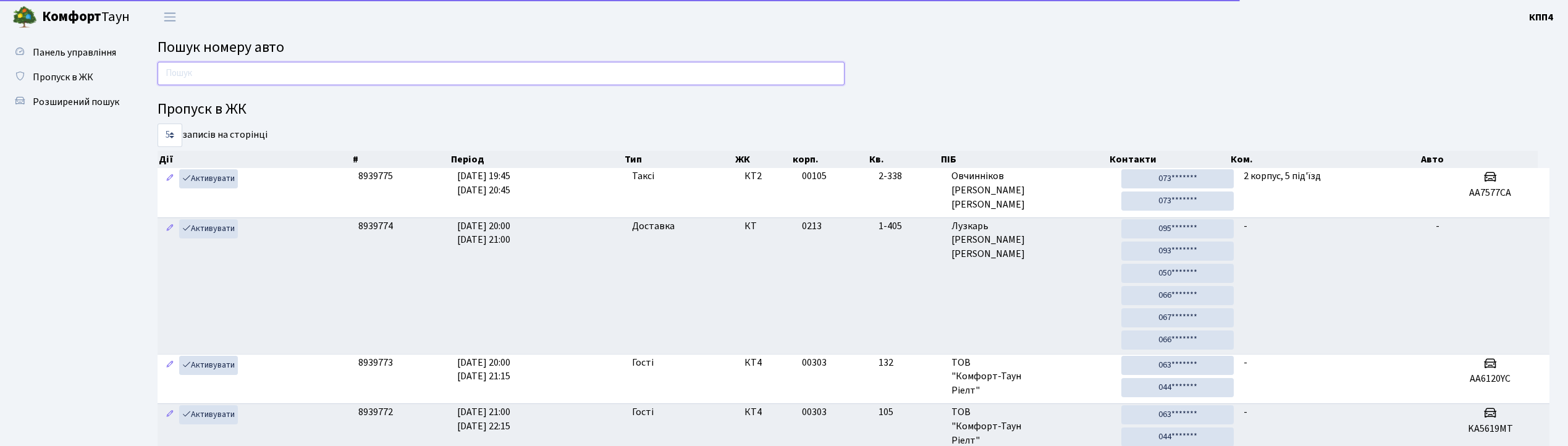
drag, startPoint x: 0, startPoint y: 0, endPoint x: 268, endPoint y: 80, distance: 279.7
click at [268, 80] on input "text" at bounding box center [500, 73] width 687 height 23
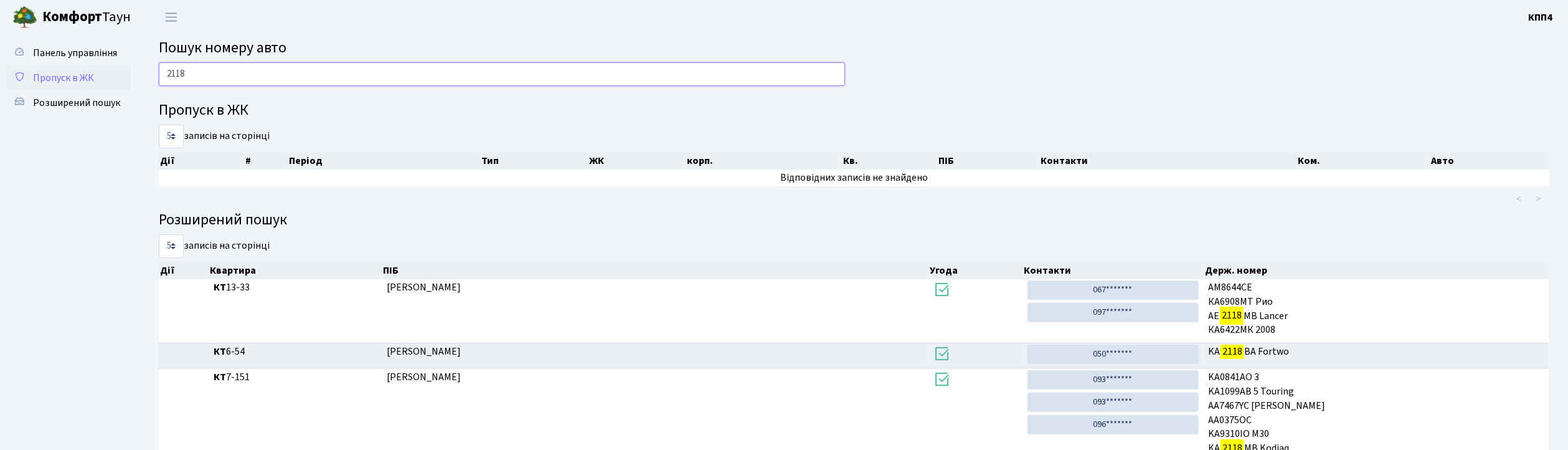
type input "2118"
click at [40, 82] on span "Пропуск в ЖК" at bounding box center [64, 77] width 61 height 14
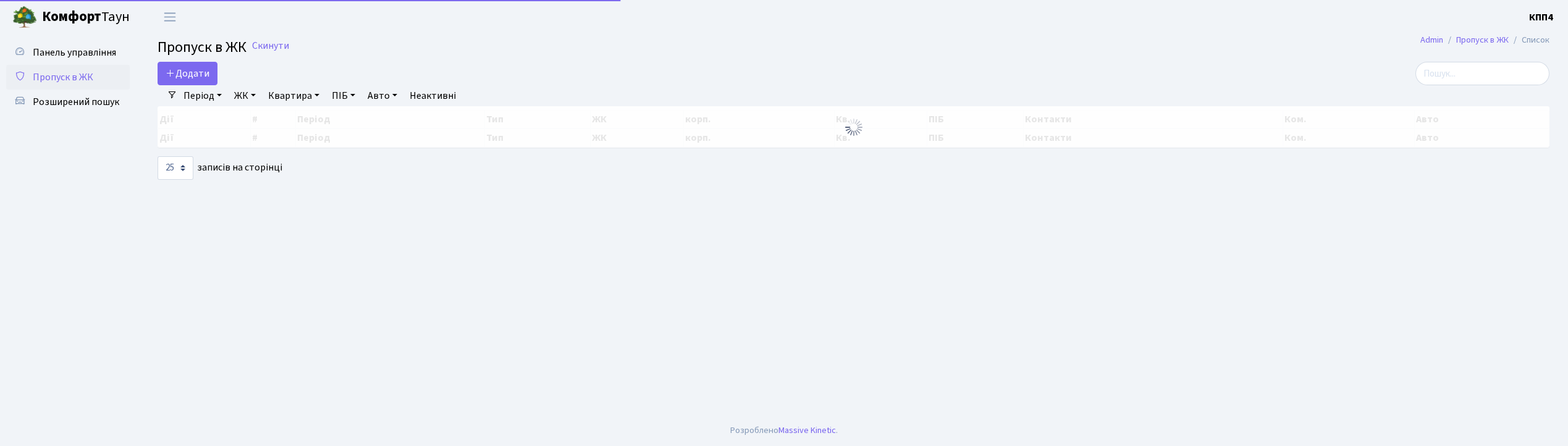
select select "25"
click at [191, 70] on span "Додати" at bounding box center [187, 73] width 44 height 13
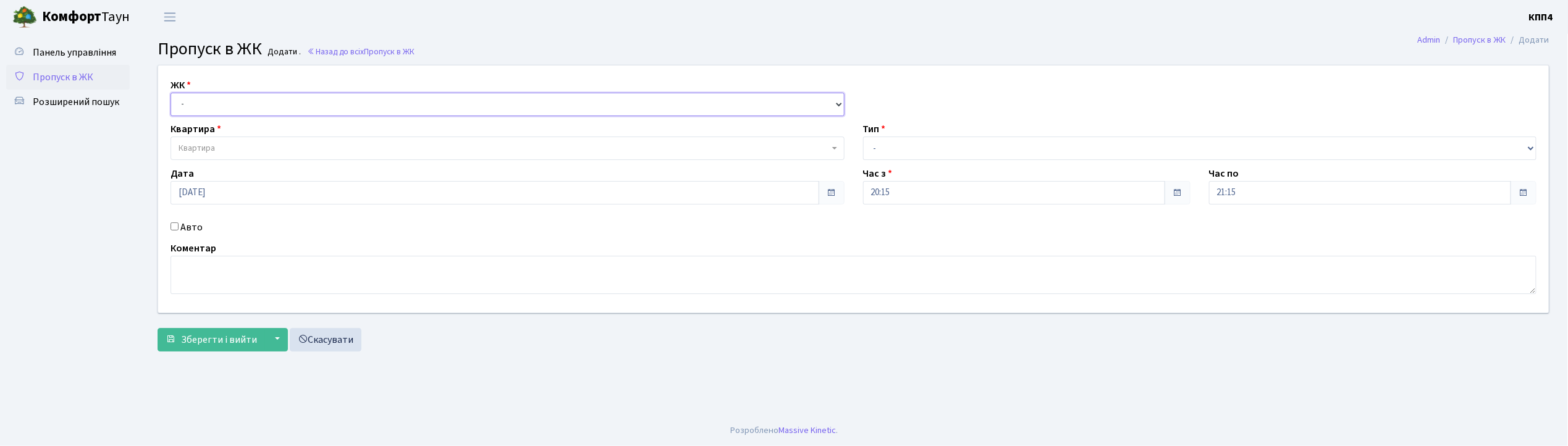
click at [211, 95] on select "- КТ, вул. Регенераторна, 4 КТ2, просп. Соборності, 17 КТ3, вул. Березнева, 16 …" at bounding box center [507, 104] width 674 height 23
select select "271"
click at [171, 93] on select "- КТ, вул. Регенераторна, 4 КТ2, просп. Соборності, 17 КТ3, вул. Березнева, 16 …" at bounding box center [507, 104] width 674 height 23
select select
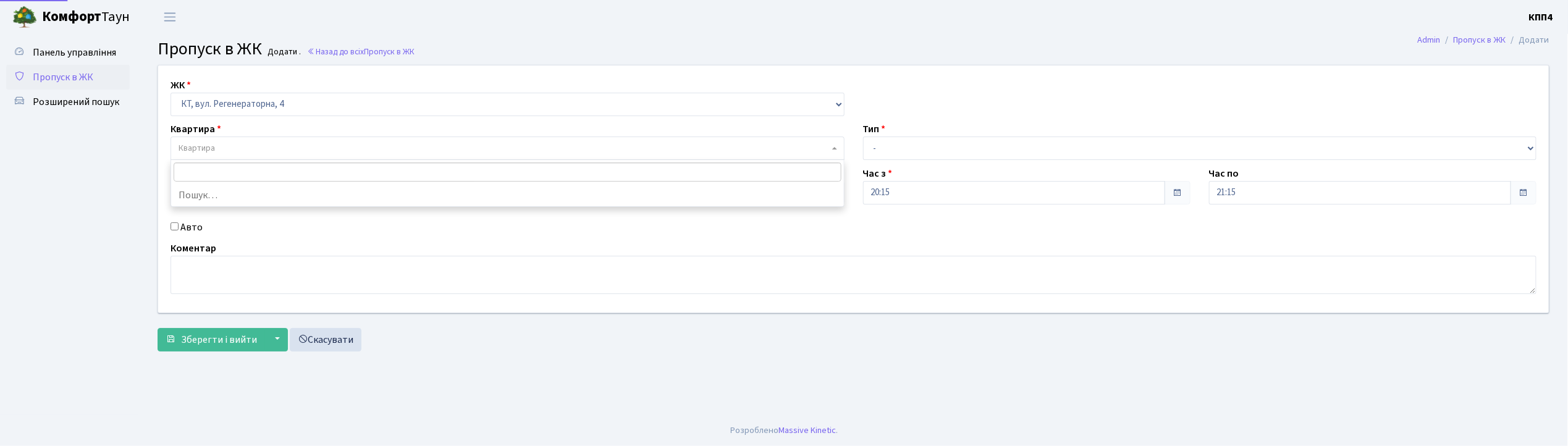
click at [226, 141] on span "Квартира" at bounding box center [507, 148] width 674 height 23
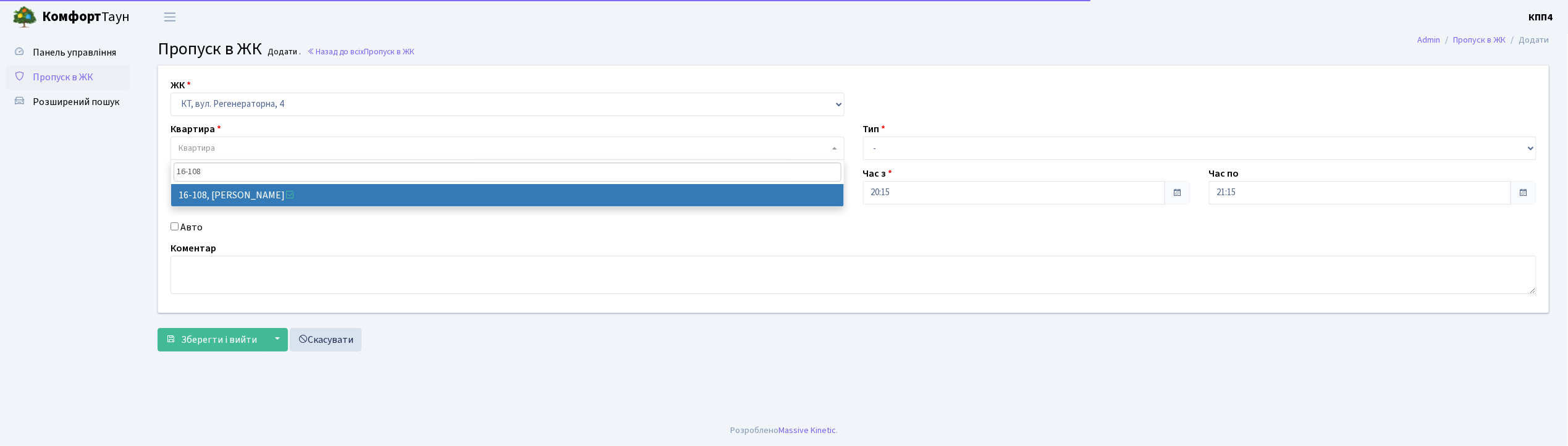
type input "16-108"
select select "8669"
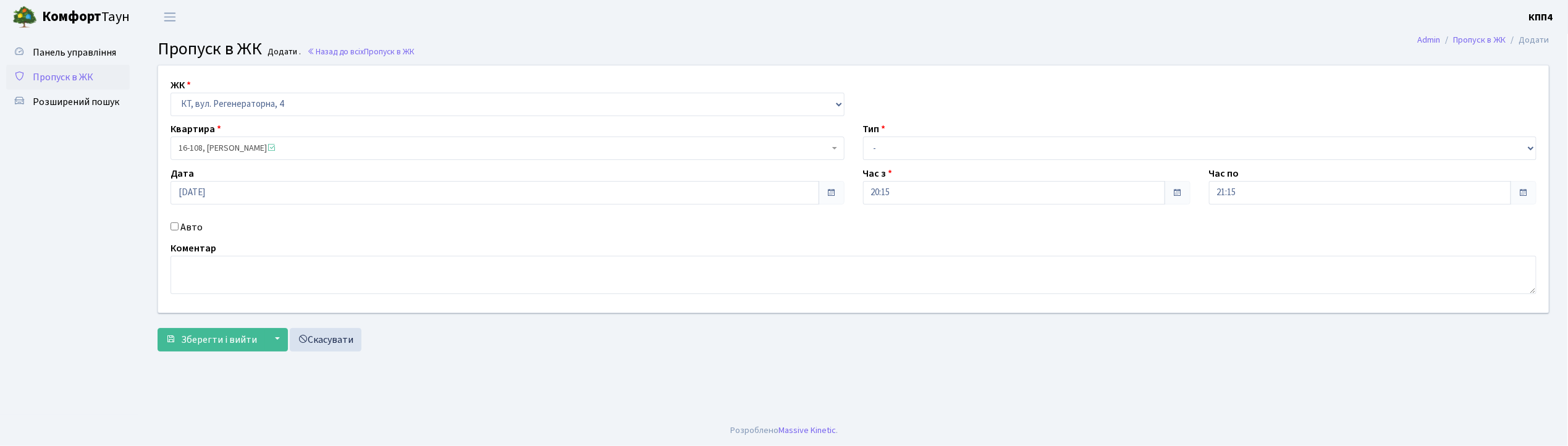
click at [183, 232] on label "Авто" at bounding box center [191, 227] width 22 height 15
click at [179, 230] on input "Авто" at bounding box center [174, 226] width 8 height 8
checkbox input "true"
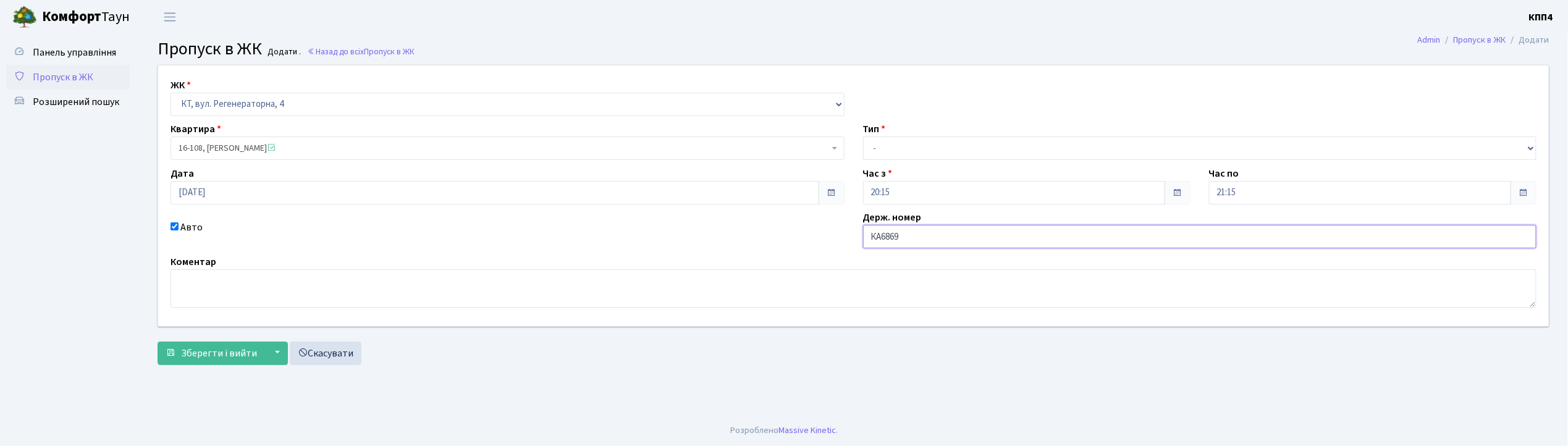
type input "КА6869РН"
click at [905, 144] on select "- Доставка Таксі Гості Сервіс" at bounding box center [1200, 148] width 674 height 23
select select "3"
click at [863, 136] on select "- Доставка Таксі Гості Сервіс" at bounding box center [1200, 148] width 674 height 23
click at [221, 351] on span "Зберегти і вийти" at bounding box center [219, 352] width 76 height 13
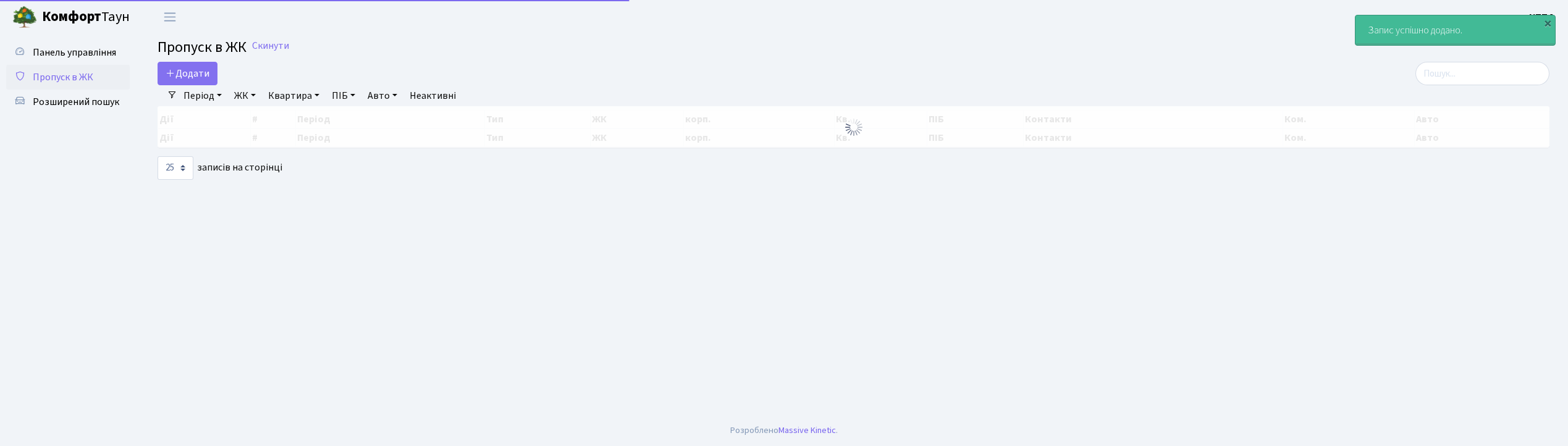
select select "25"
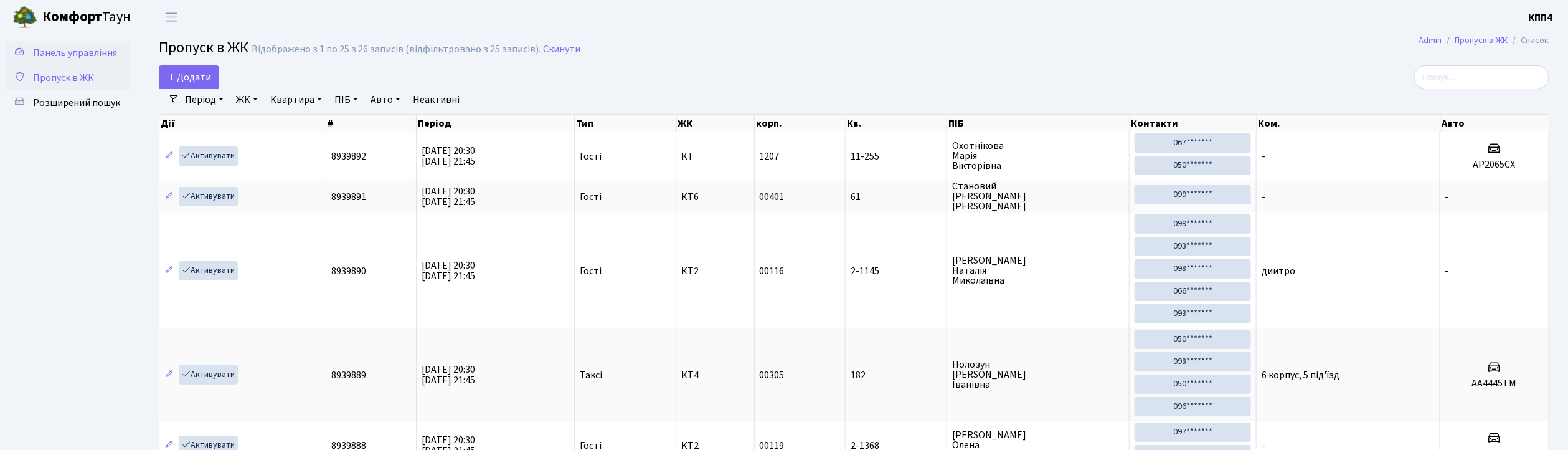
click at [88, 53] on span "Панель управління" at bounding box center [75, 52] width 84 height 14
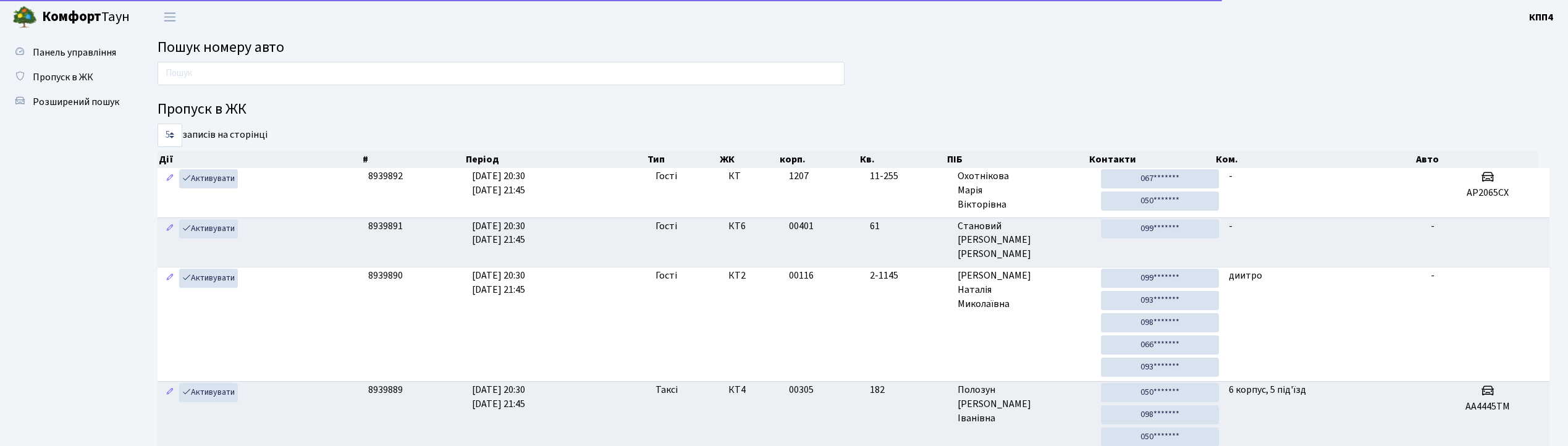
click at [253, 75] on input "text" at bounding box center [500, 73] width 687 height 23
